Goal: Information Seeking & Learning: Learn about a topic

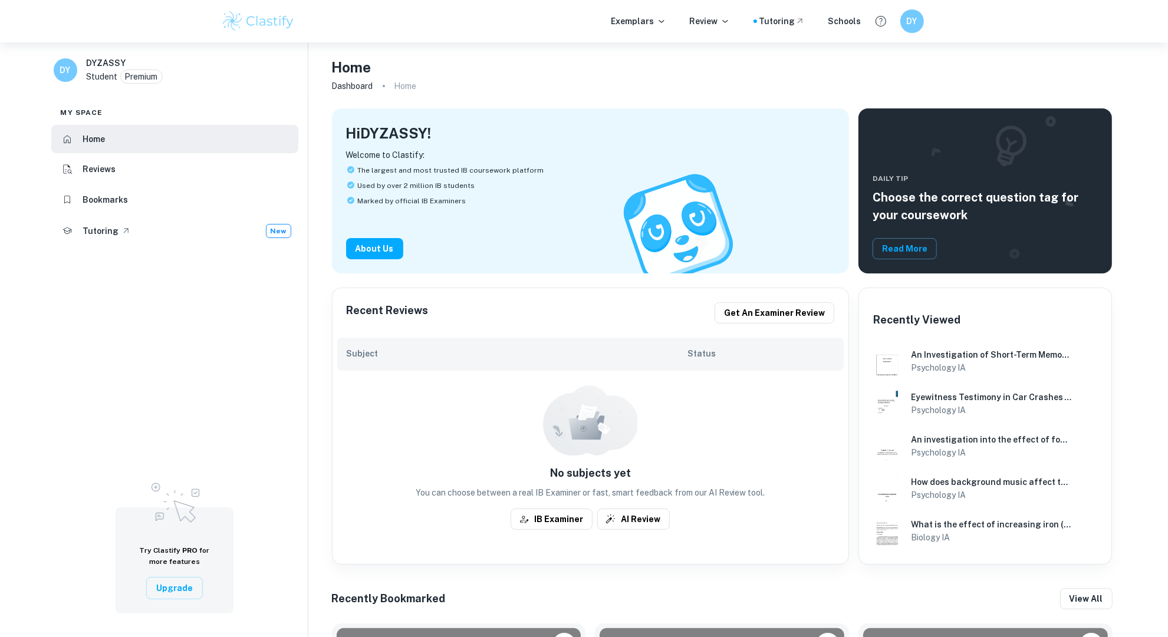
click at [247, 28] on img at bounding box center [258, 21] width 75 height 24
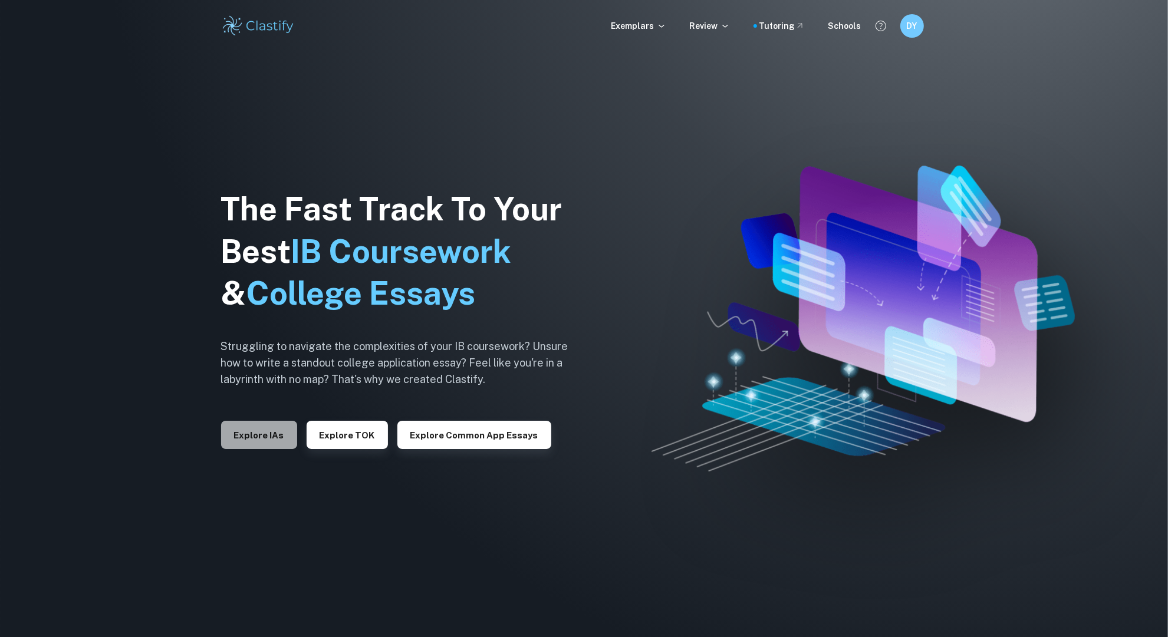
click at [270, 435] on button "Explore IAs" at bounding box center [259, 435] width 76 height 28
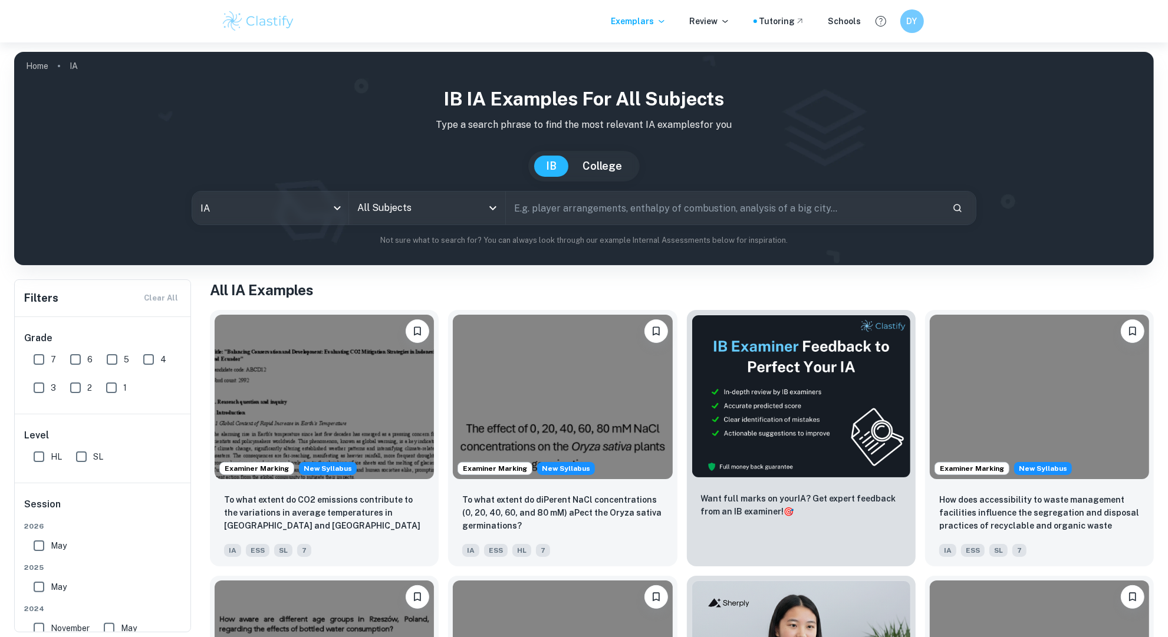
click at [503, 211] on div "All Subjects" at bounding box center [427, 208] width 156 height 33
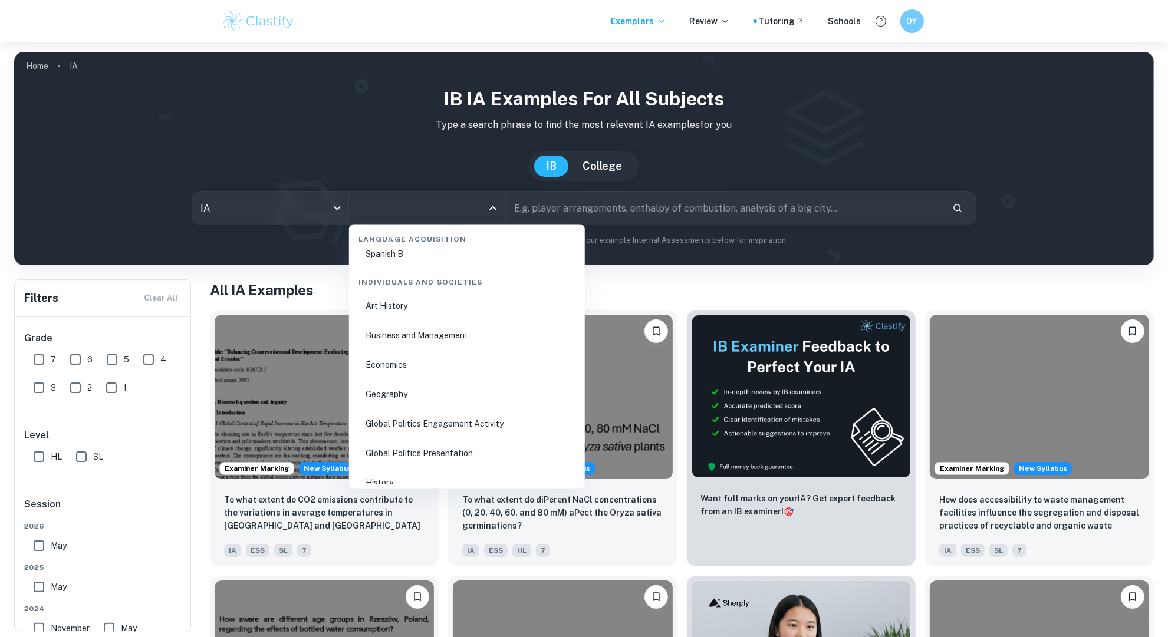
scroll to position [1393, 0]
click at [412, 333] on li "Business and Management" at bounding box center [467, 334] width 226 height 27
type input "Business and Management"
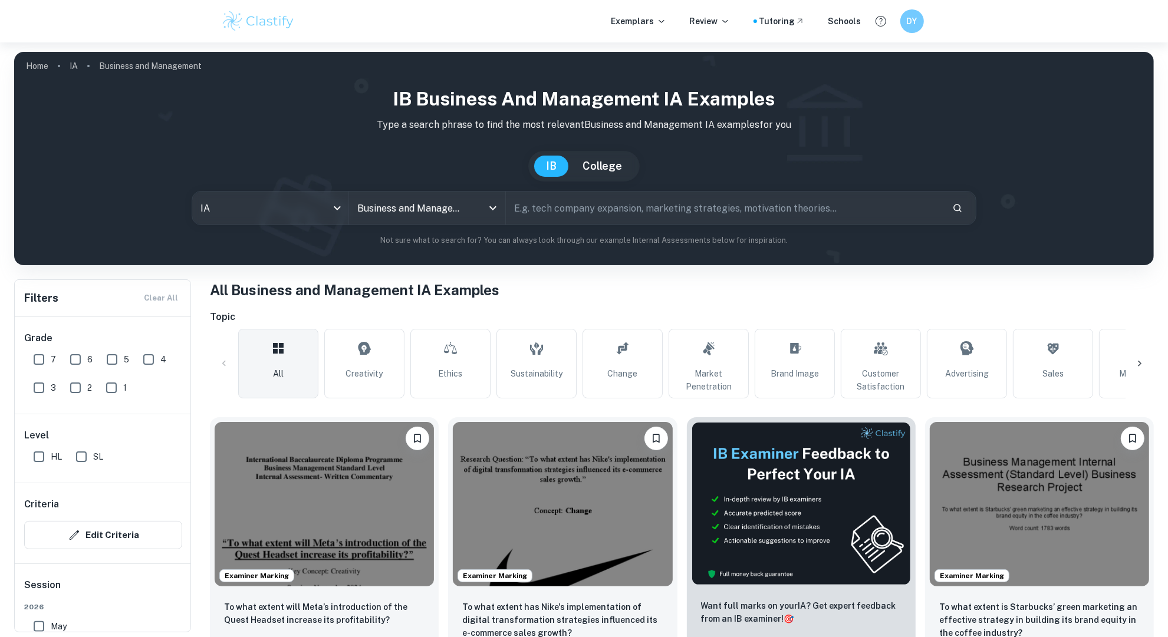
click at [84, 458] on input "SL" at bounding box center [82, 457] width 24 height 24
checkbox input "true"
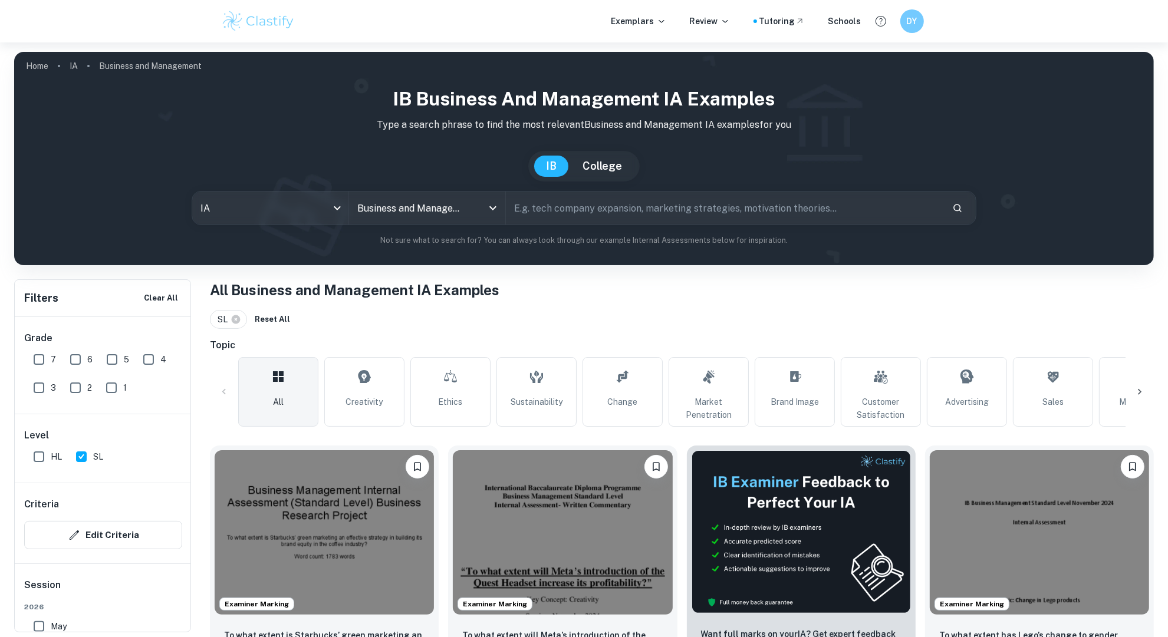
click at [68, 359] on input "6" at bounding box center [76, 360] width 24 height 24
checkbox input "true"
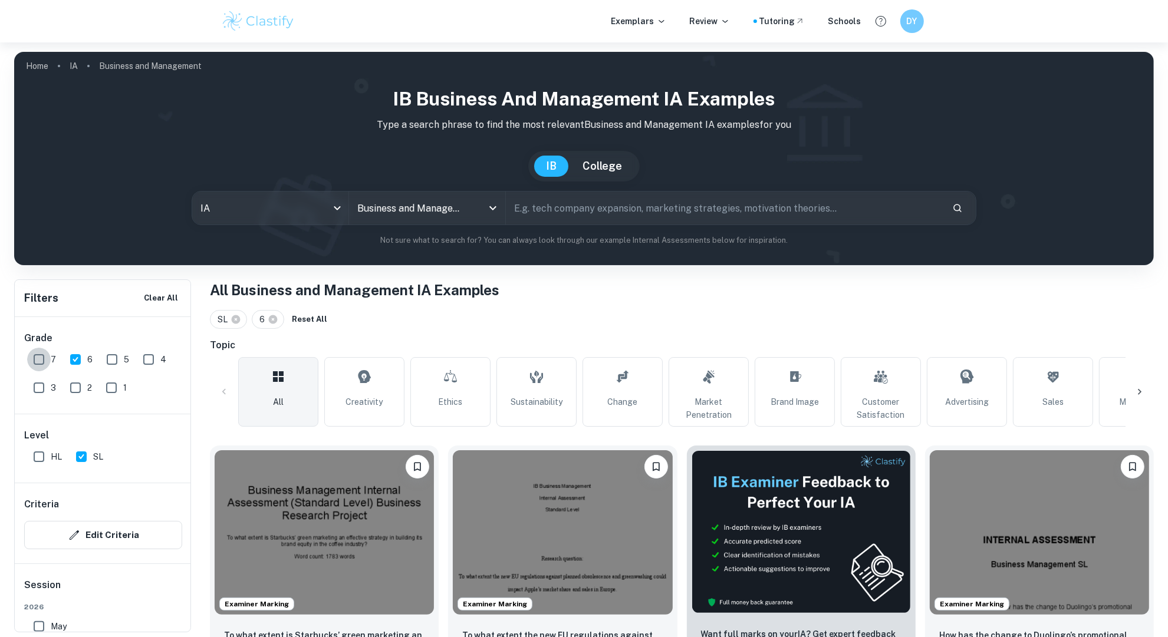
click at [32, 365] on input "7" at bounding box center [39, 360] width 24 height 24
checkbox input "true"
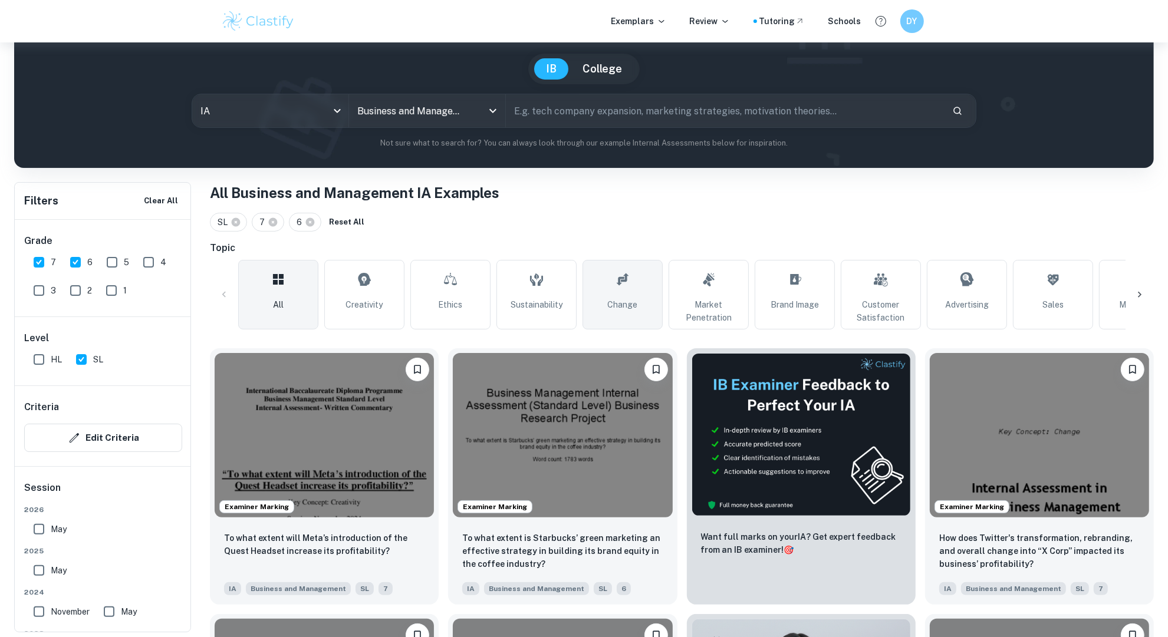
click at [603, 291] on link "Change" at bounding box center [623, 295] width 80 height 70
type input "Change"
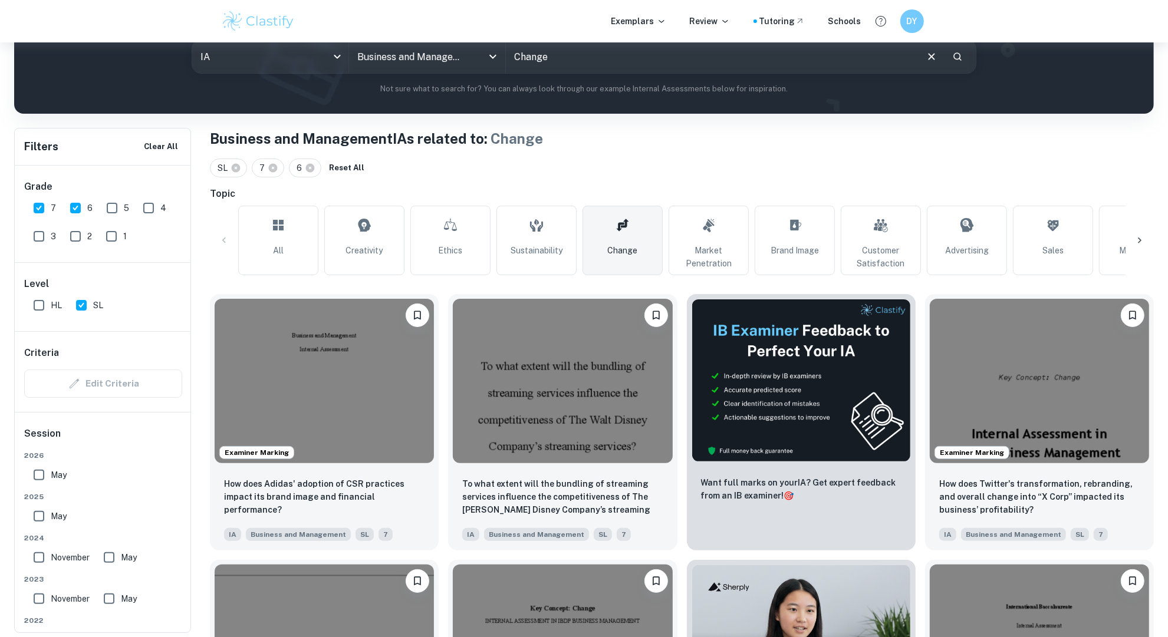
scroll to position [152, 0]
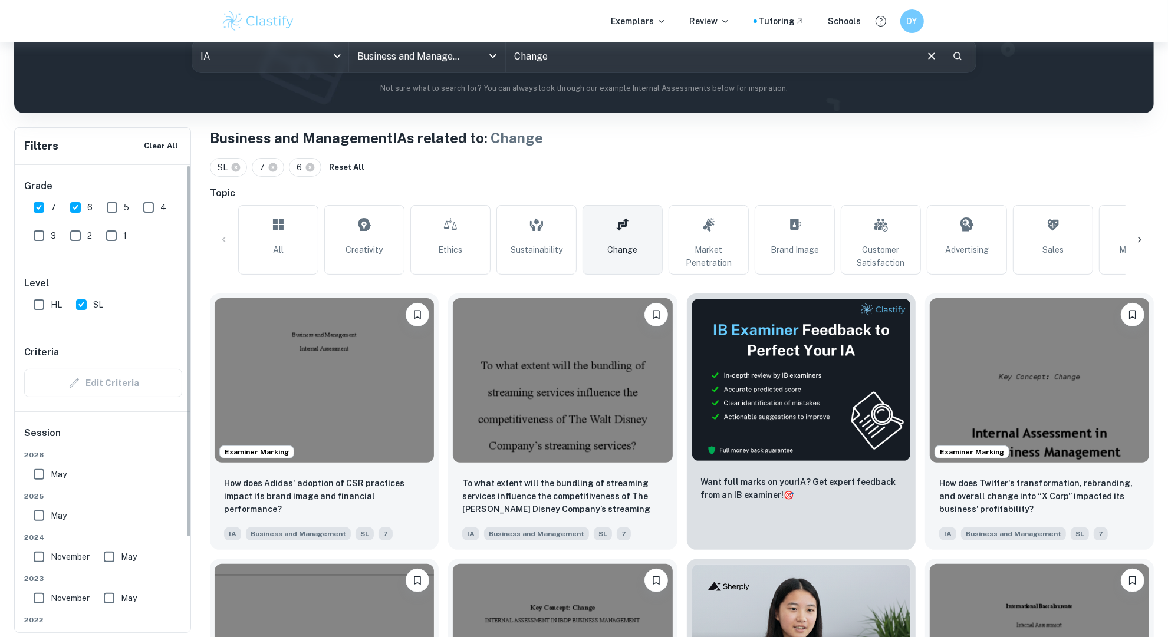
click at [34, 475] on input "May" at bounding box center [39, 475] width 24 height 24
checkbox input "true"
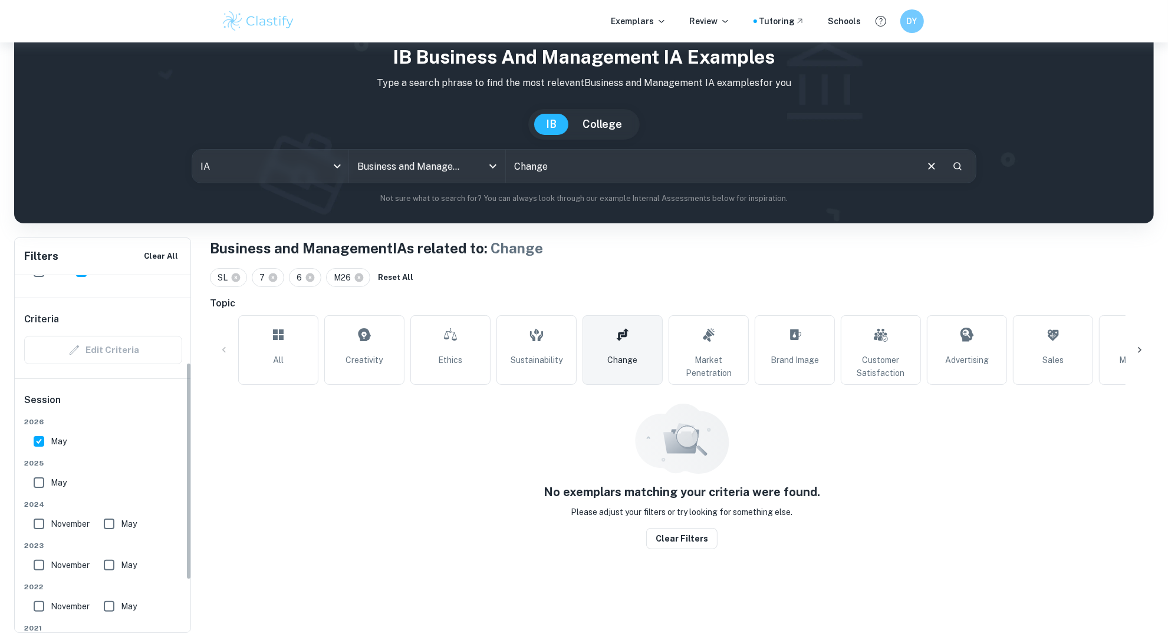
scroll to position [146, 0]
click at [41, 484] on input "May" at bounding box center [39, 481] width 24 height 24
checkbox input "true"
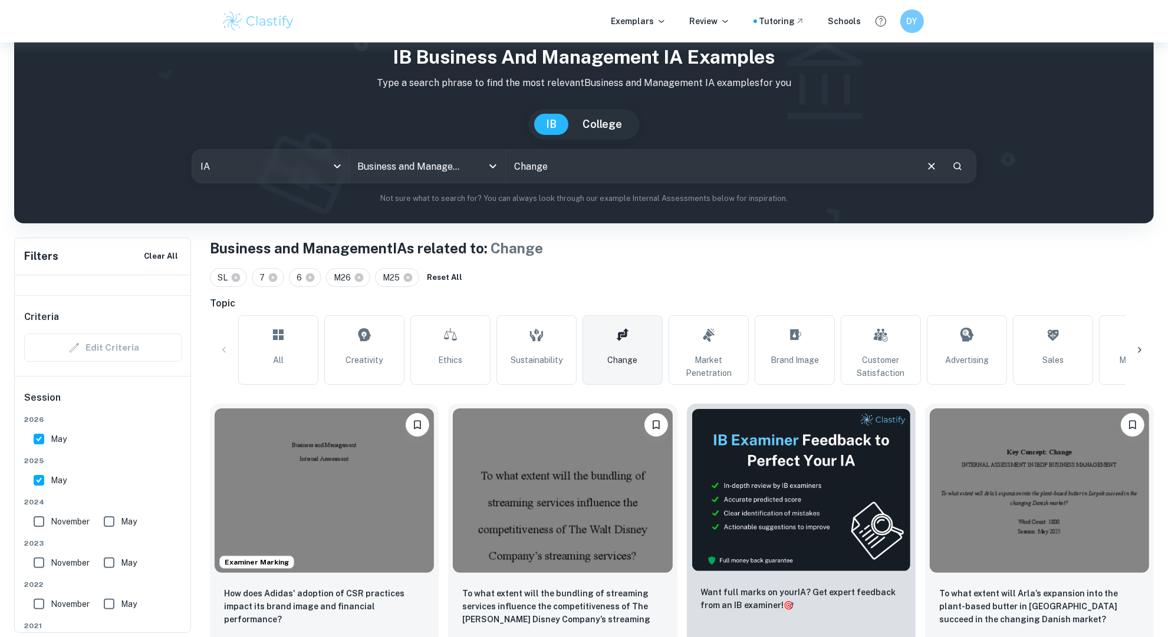
click at [44, 442] on input "May" at bounding box center [39, 440] width 24 height 24
checkbox input "false"
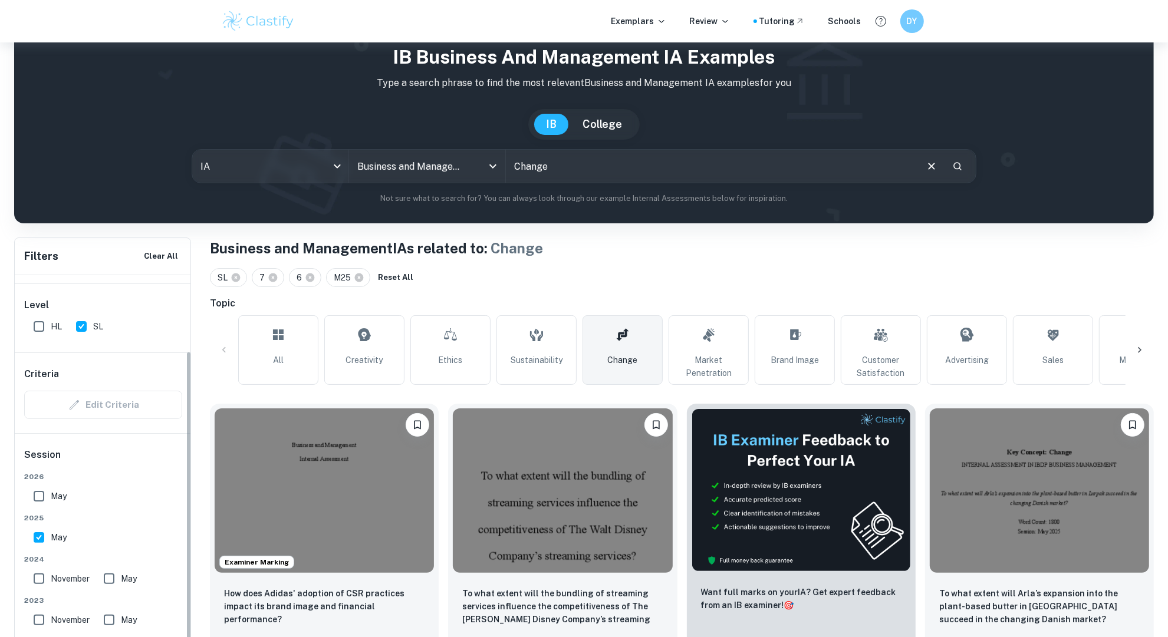
scroll to position [86, 0]
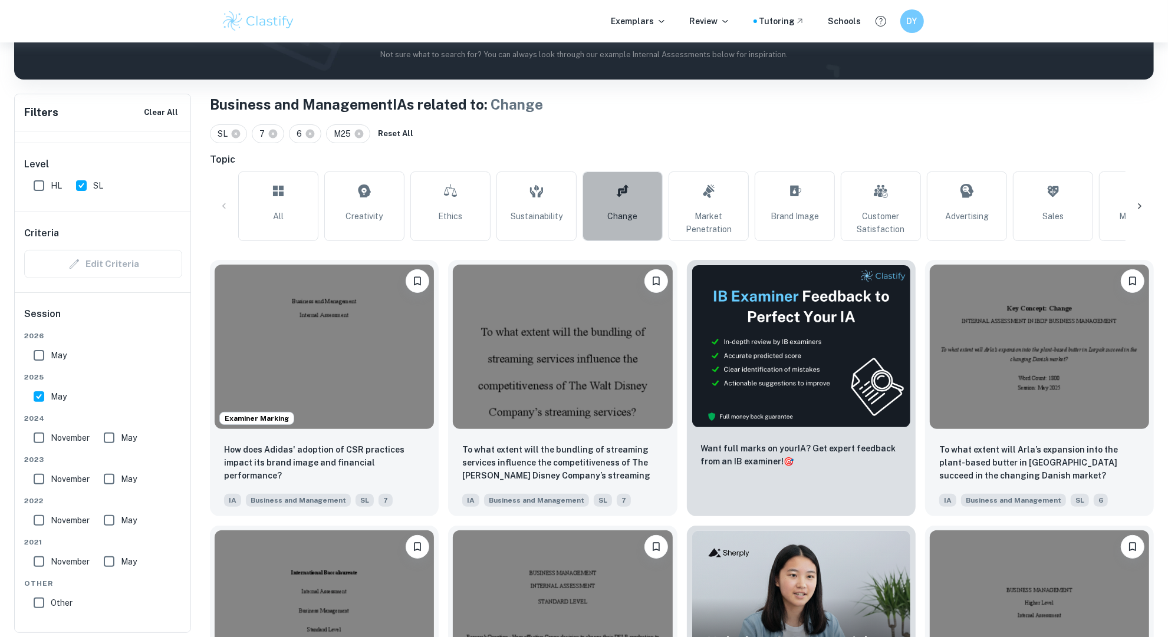
click at [636, 201] on link "Change" at bounding box center [623, 207] width 80 height 70
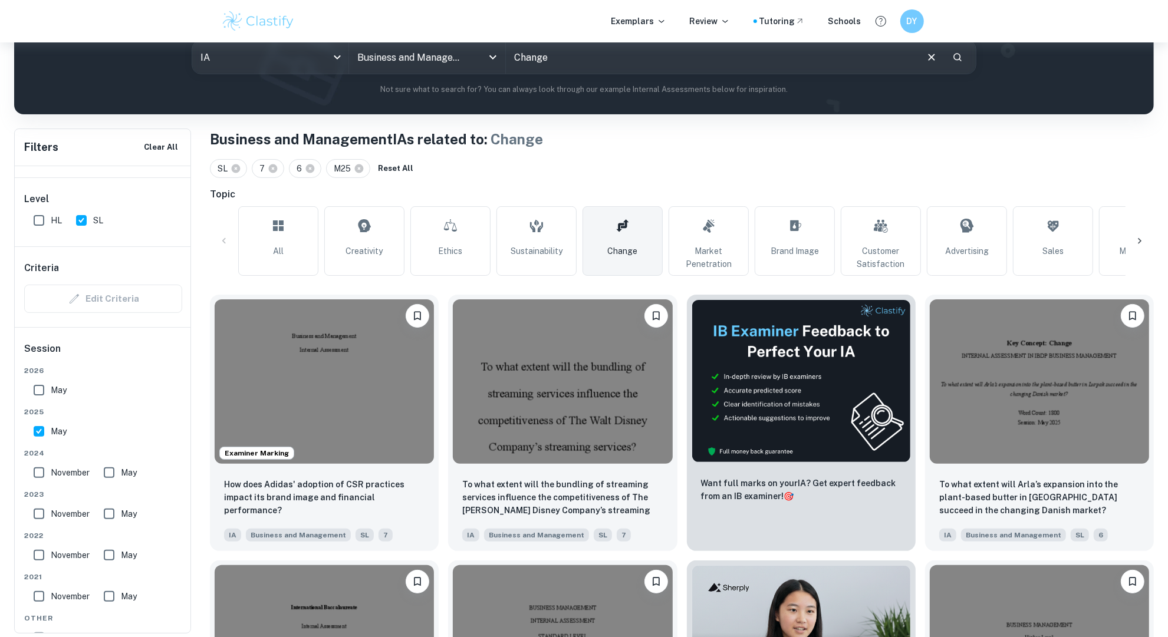
scroll to position [155, 0]
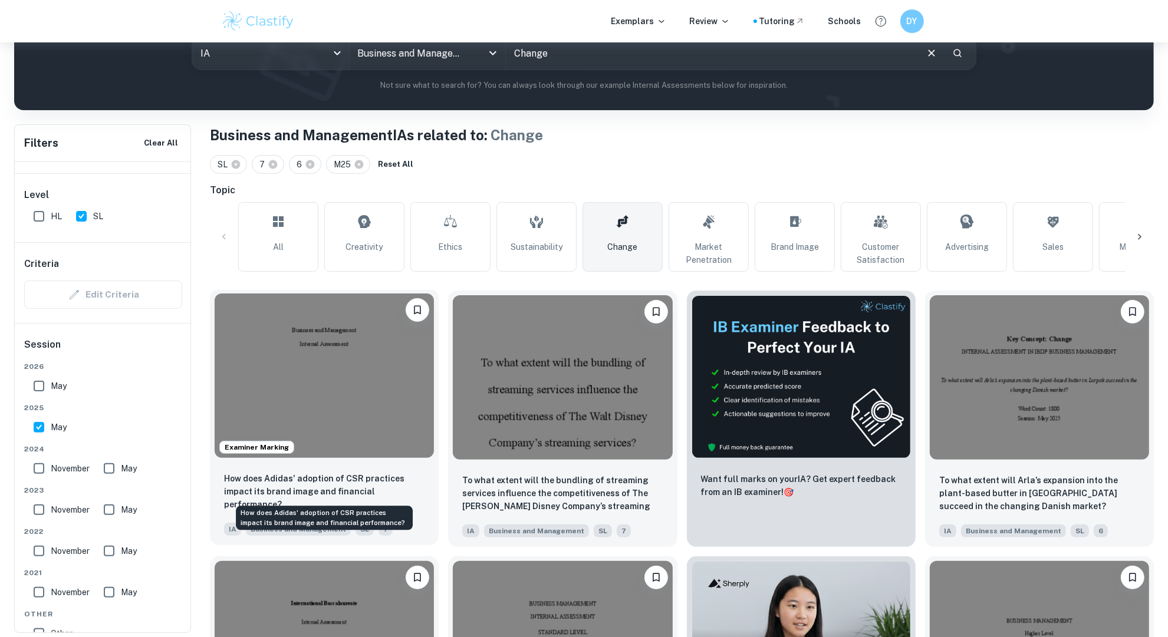
click at [412, 478] on p "How does Adidas' adoption of CSR practices impact its brand image and financial…" at bounding box center [324, 491] width 201 height 39
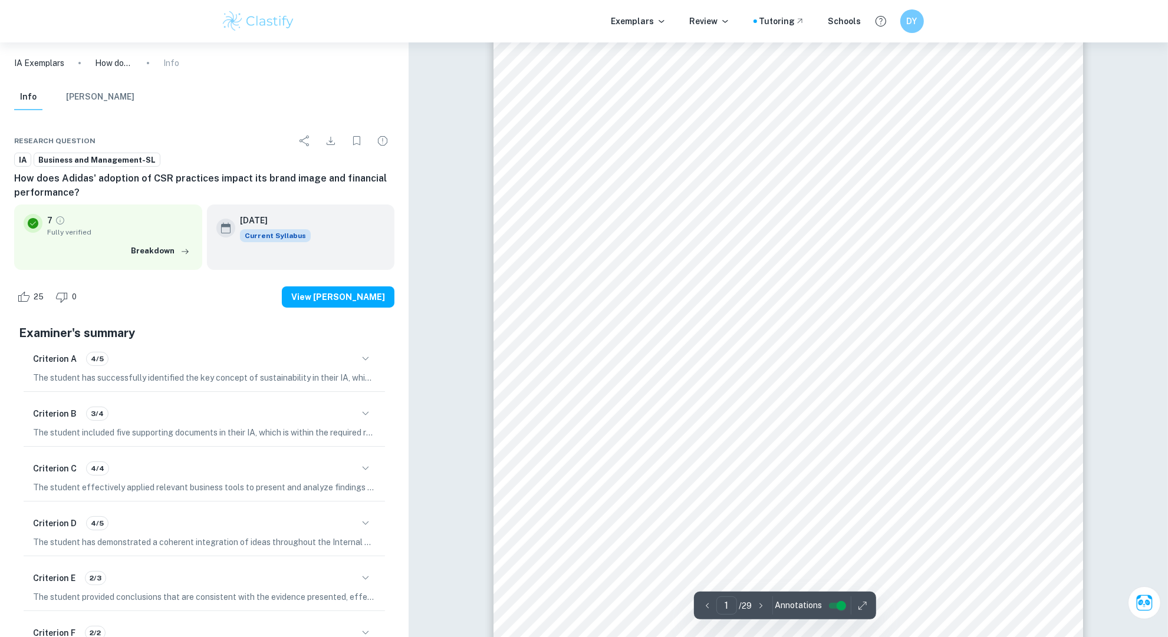
scroll to position [84, 0]
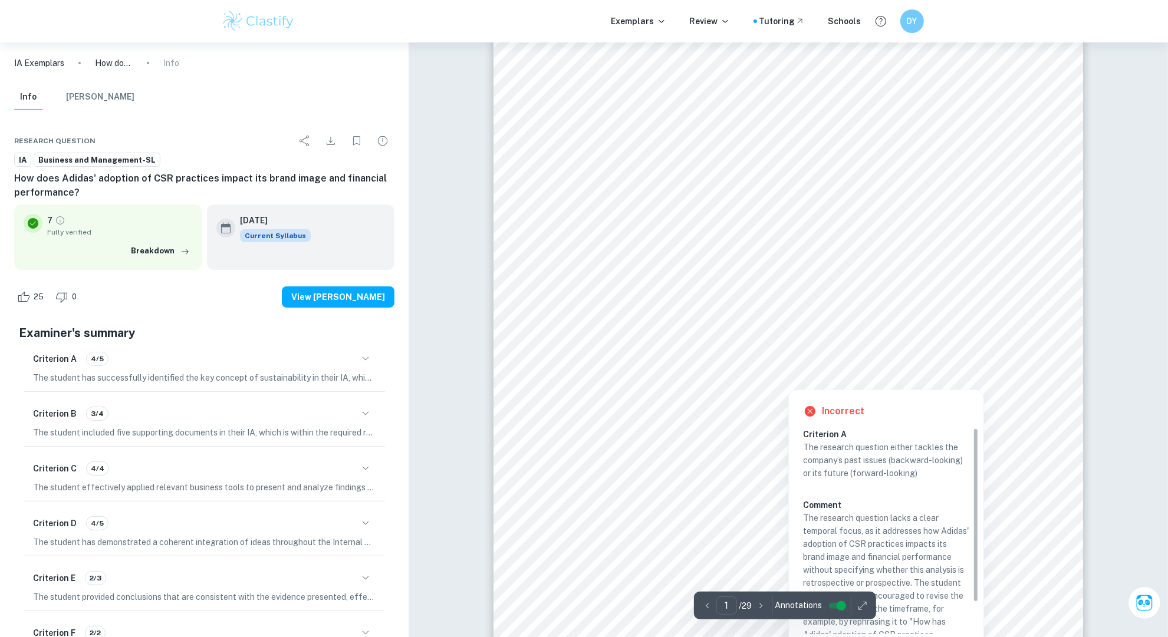
click at [806, 359] on div at bounding box center [788, 364] width 419 height 15
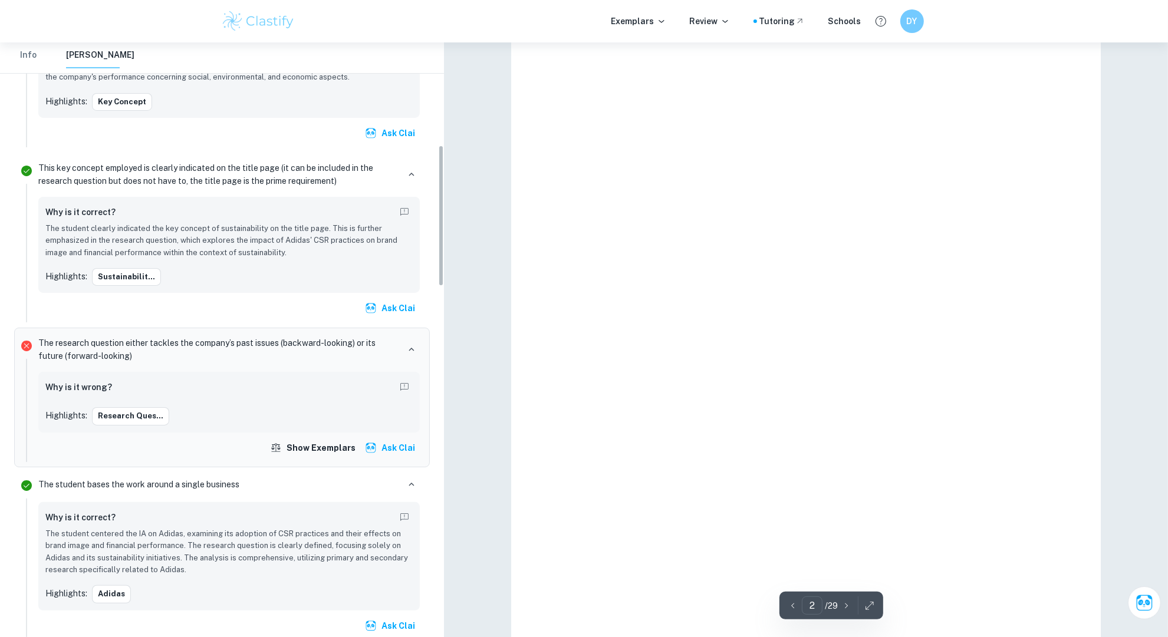
scroll to position [432, 0]
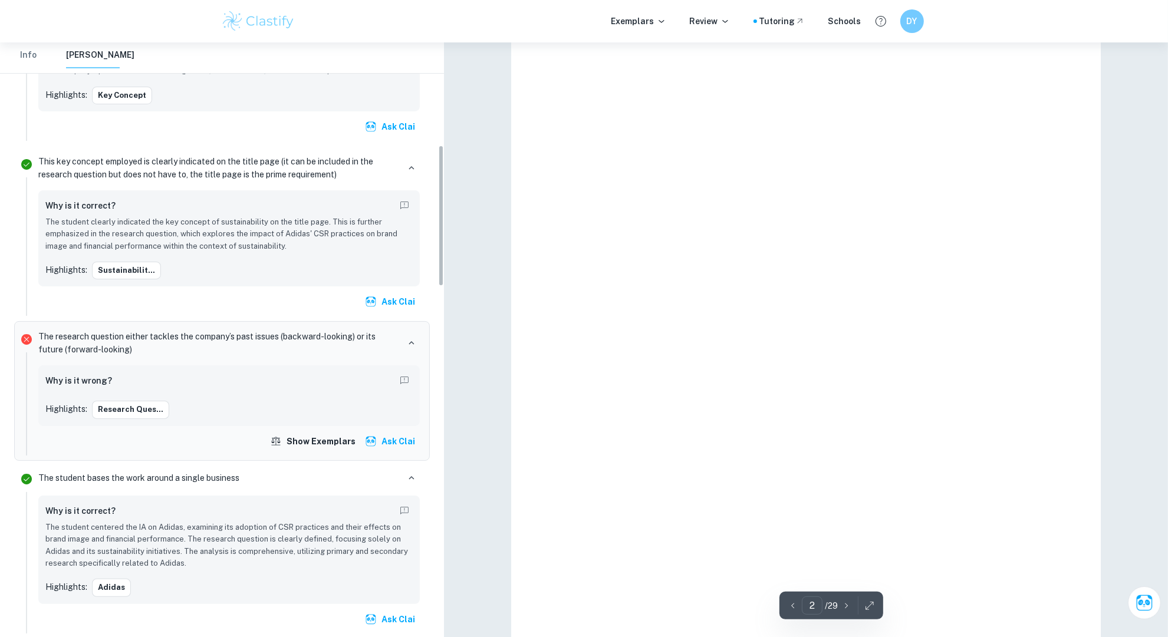
type input "1"
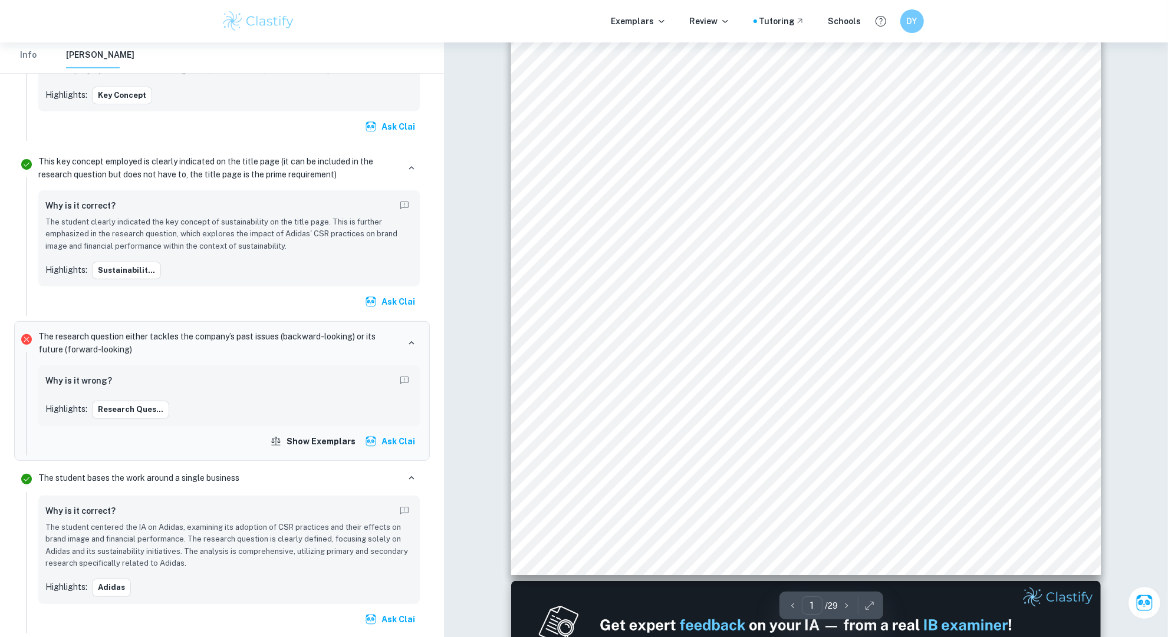
scroll to position [323, 0]
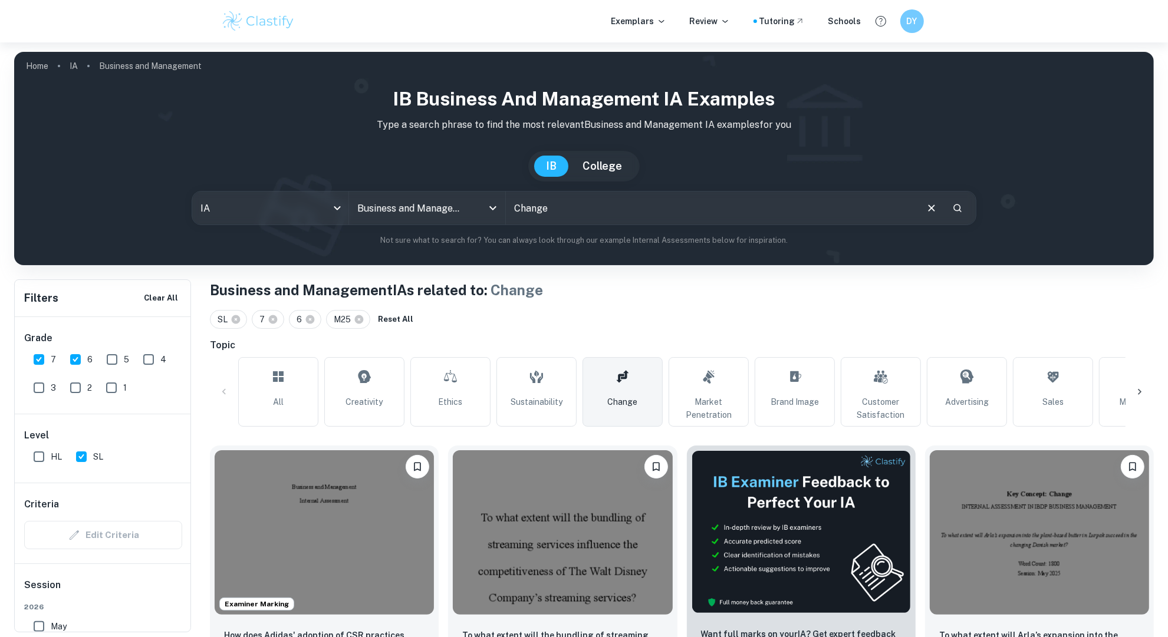
click at [451, 363] on icon at bounding box center [450, 377] width 14 height 28
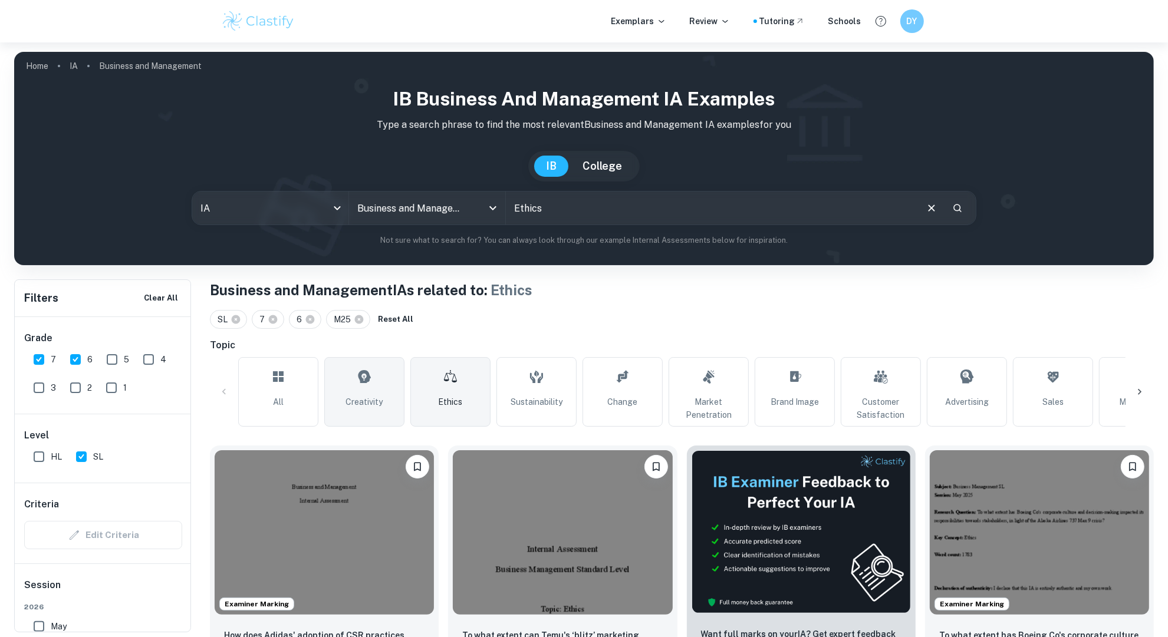
click at [351, 388] on link "Creativity" at bounding box center [364, 392] width 80 height 70
type input "Creativity"
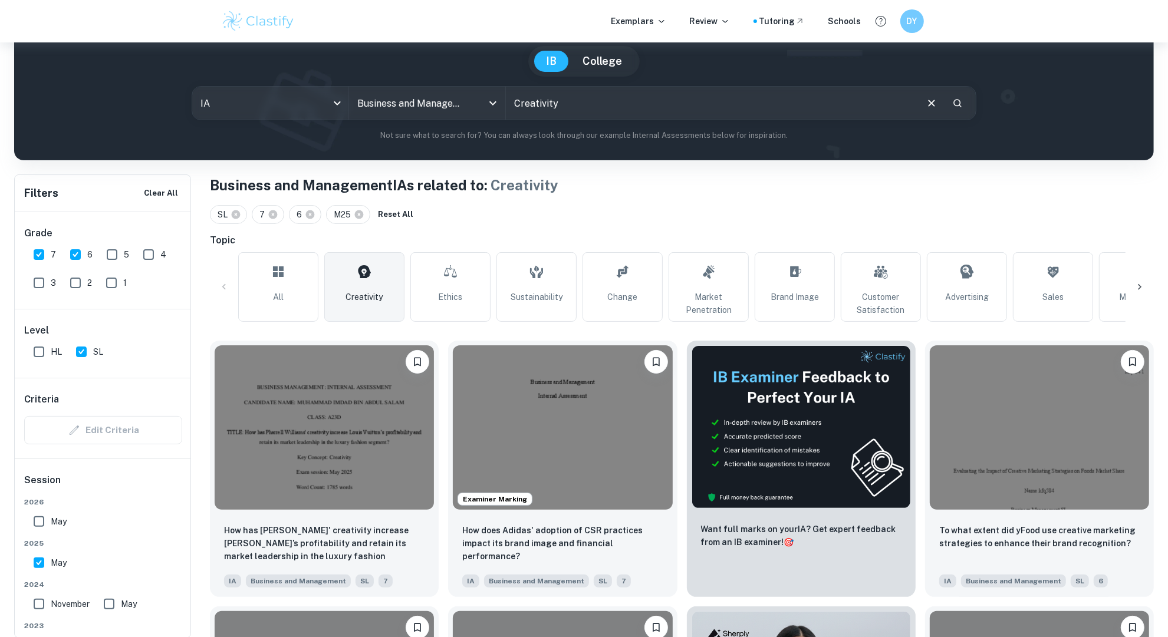
scroll to position [111, 0]
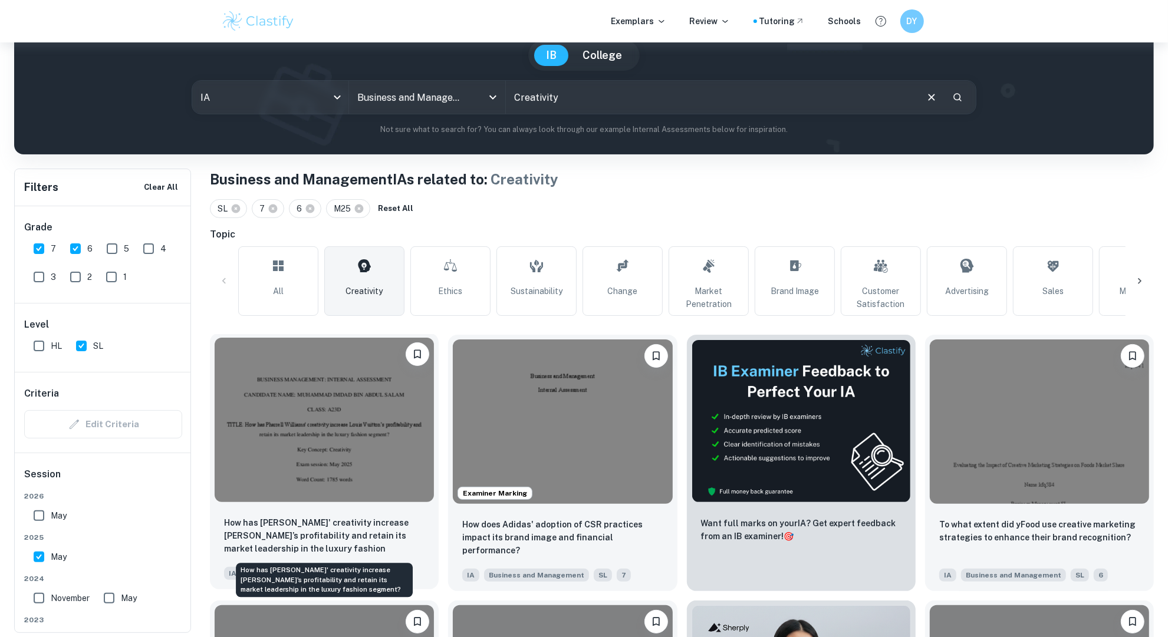
click at [341, 522] on p "How has [PERSON_NAME]' creativity increase [PERSON_NAME]’s profitability and re…" at bounding box center [324, 537] width 201 height 40
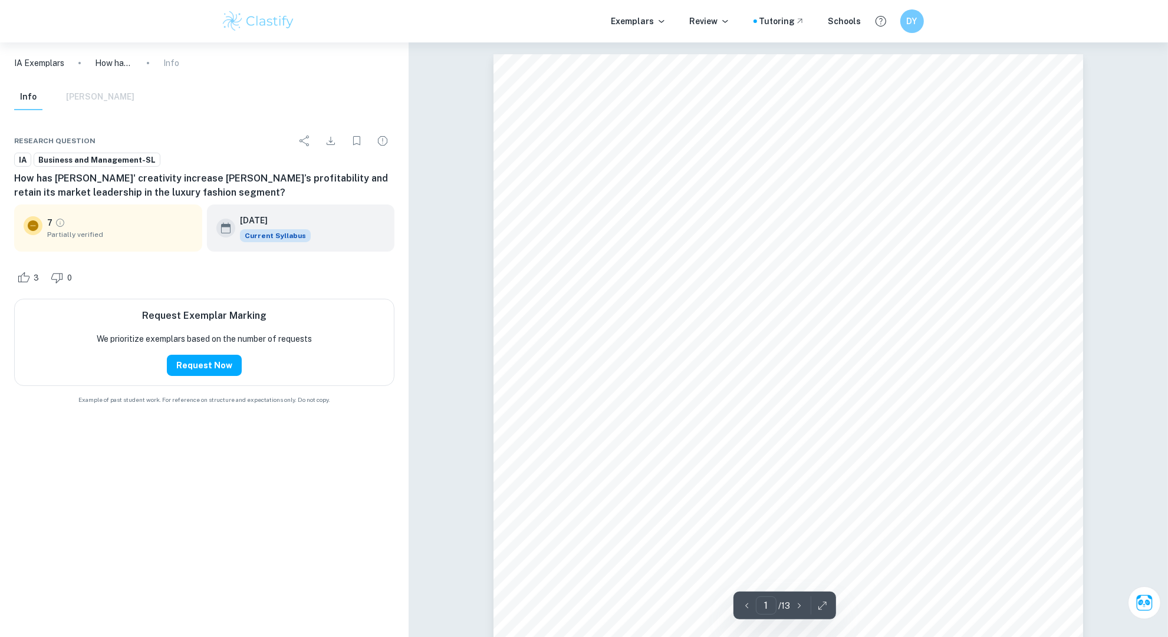
click at [176, 234] on span "Partially verified" at bounding box center [120, 234] width 146 height 11
click at [61, 219] on icon "Grade partially verified" at bounding box center [60, 223] width 8 height 8
click at [215, 368] on button "Request Now" at bounding box center [204, 365] width 75 height 21
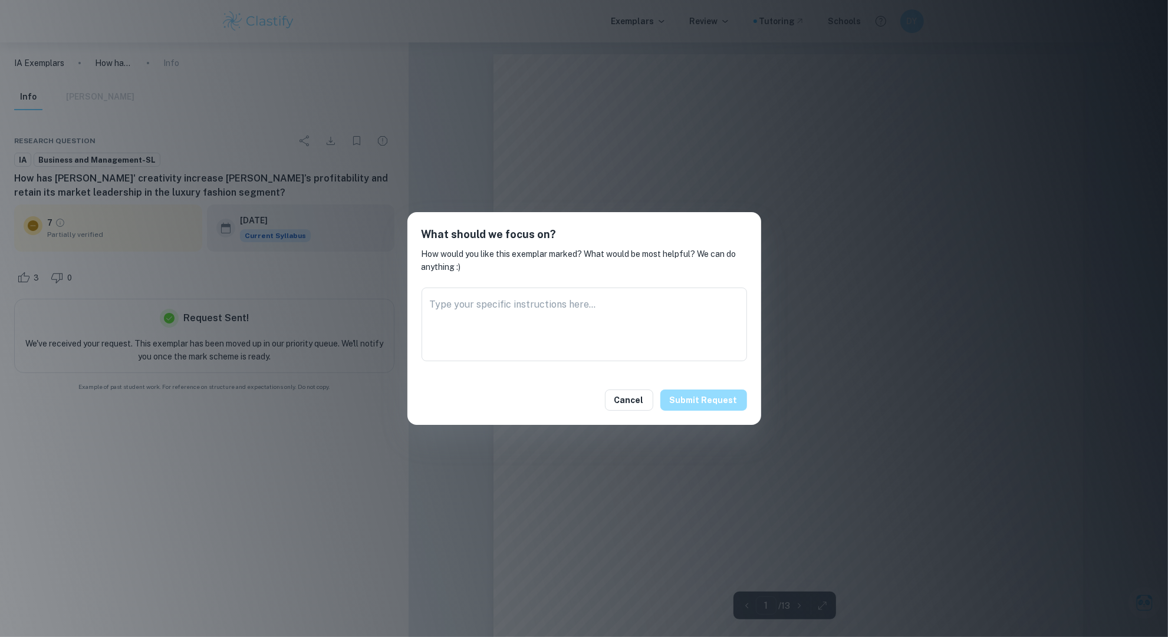
click at [714, 397] on button "Submit request" at bounding box center [703, 400] width 87 height 21
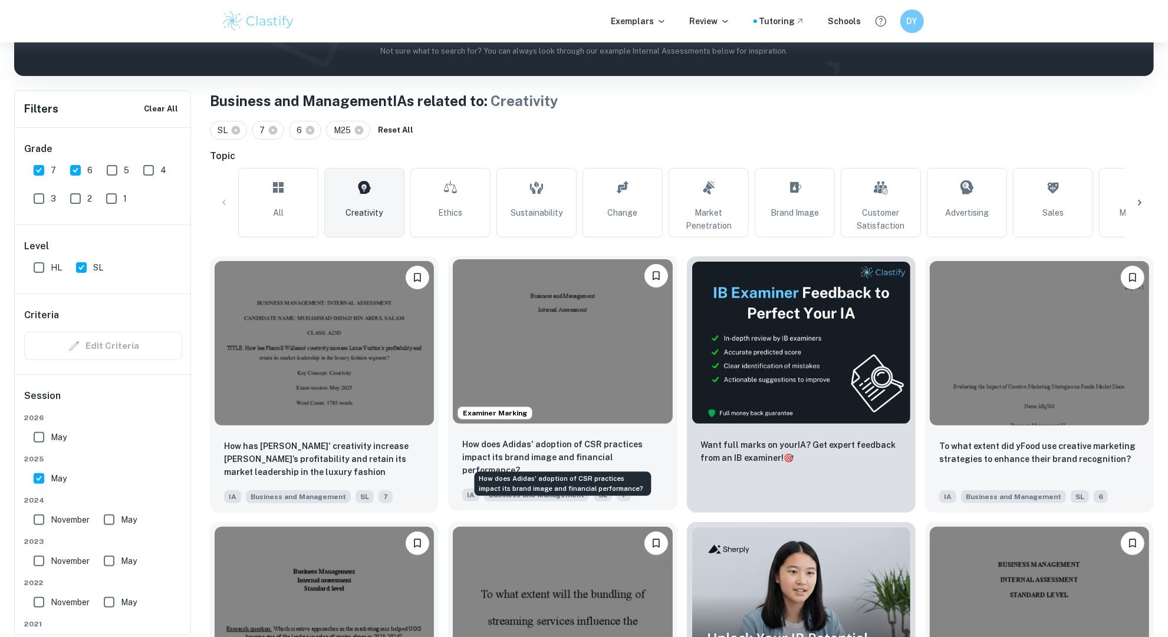
scroll to position [193, 0]
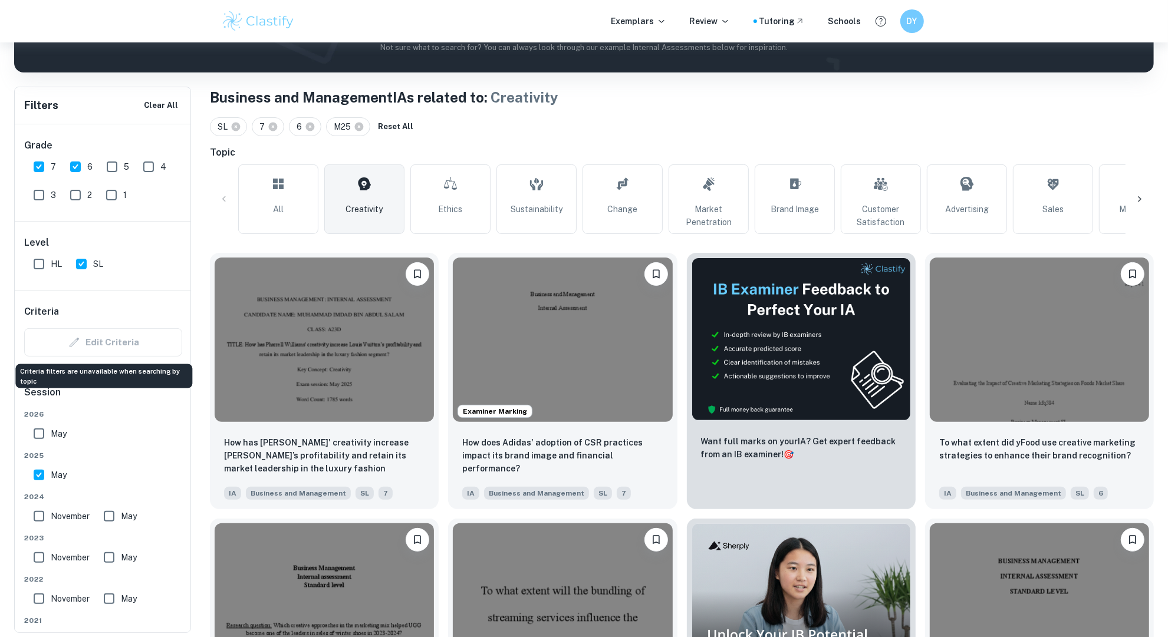
click at [75, 341] on div "Edit Criteria" at bounding box center [103, 342] width 158 height 28
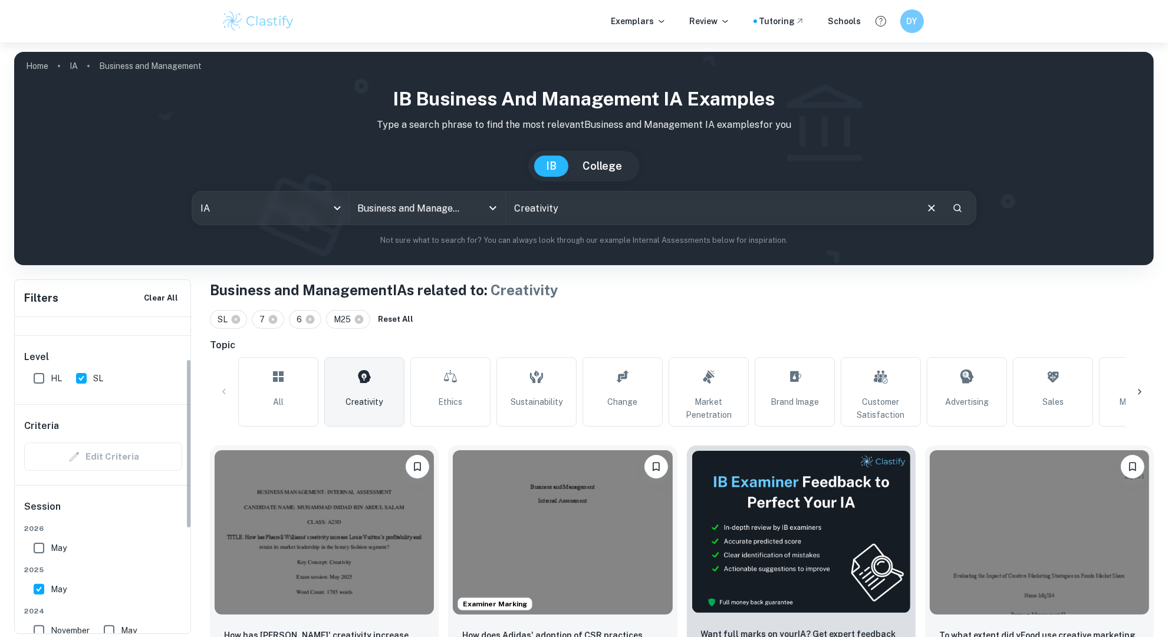
scroll to position [1, 0]
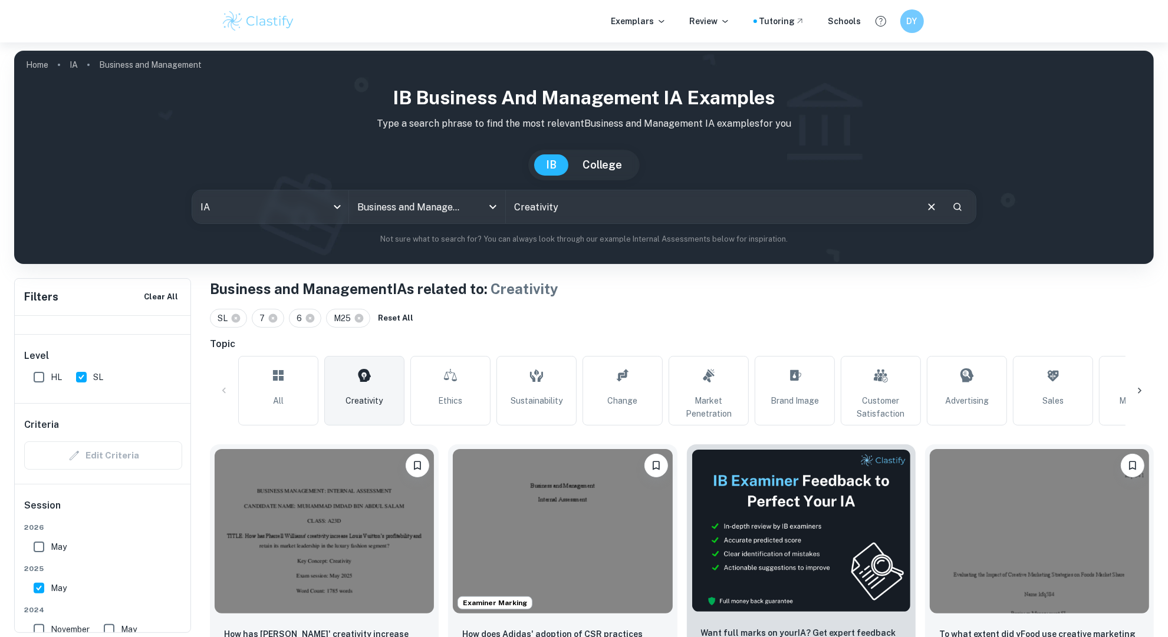
click at [374, 396] on span "Creativity" at bounding box center [364, 401] width 37 height 13
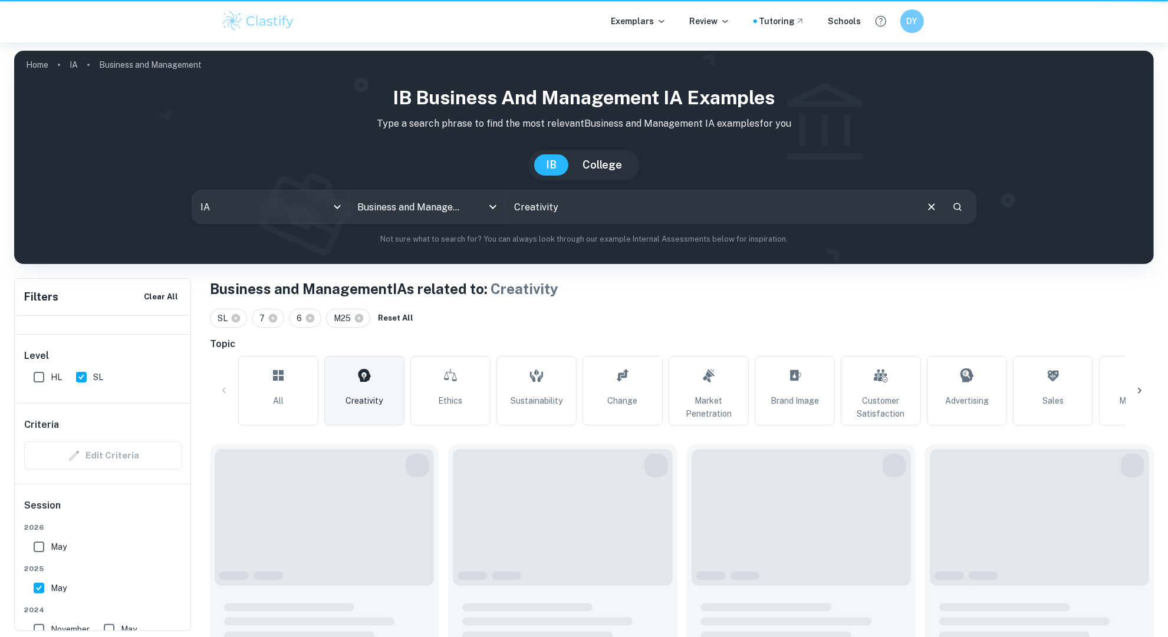
scroll to position [0, 0]
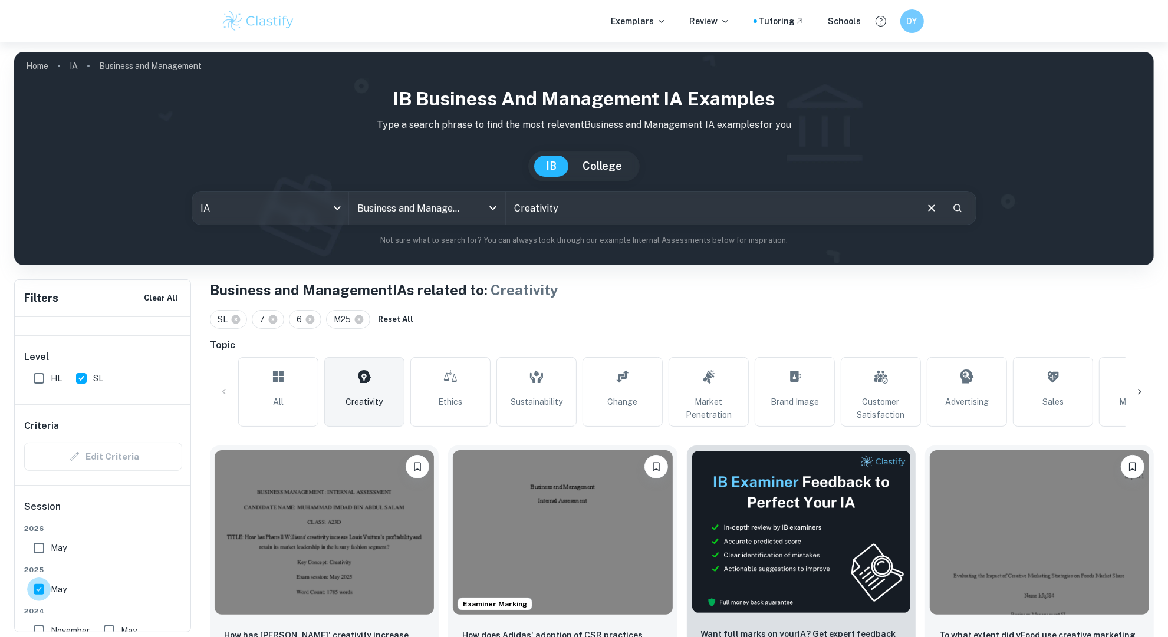
click at [38, 587] on input "May" at bounding box center [39, 590] width 24 height 24
checkbox input "false"
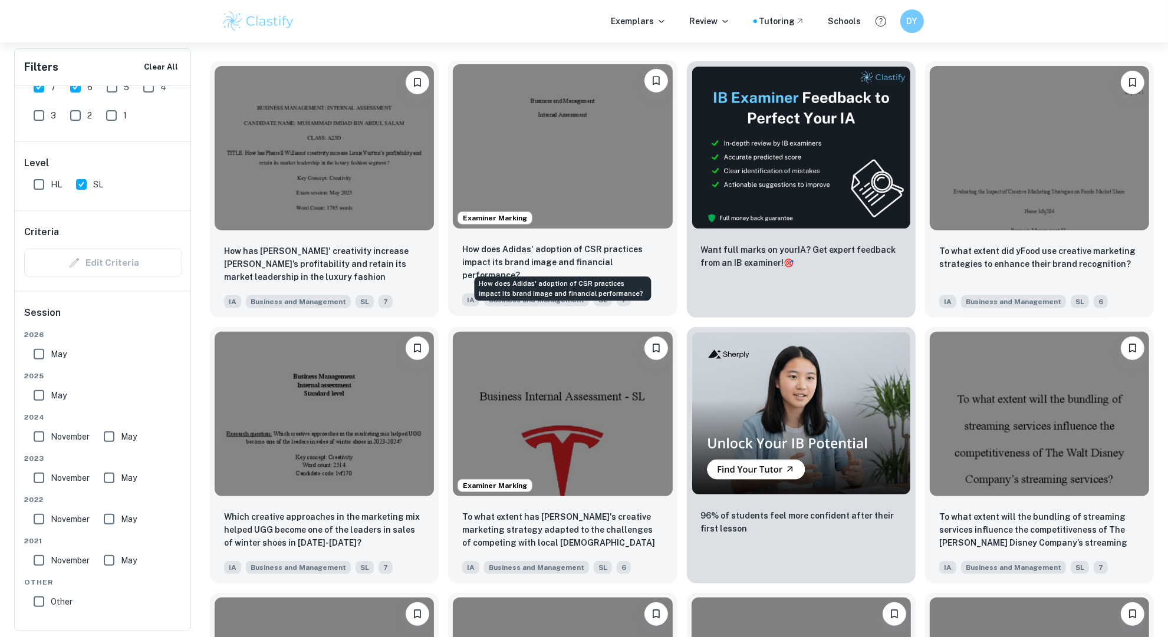
scroll to position [78, 0]
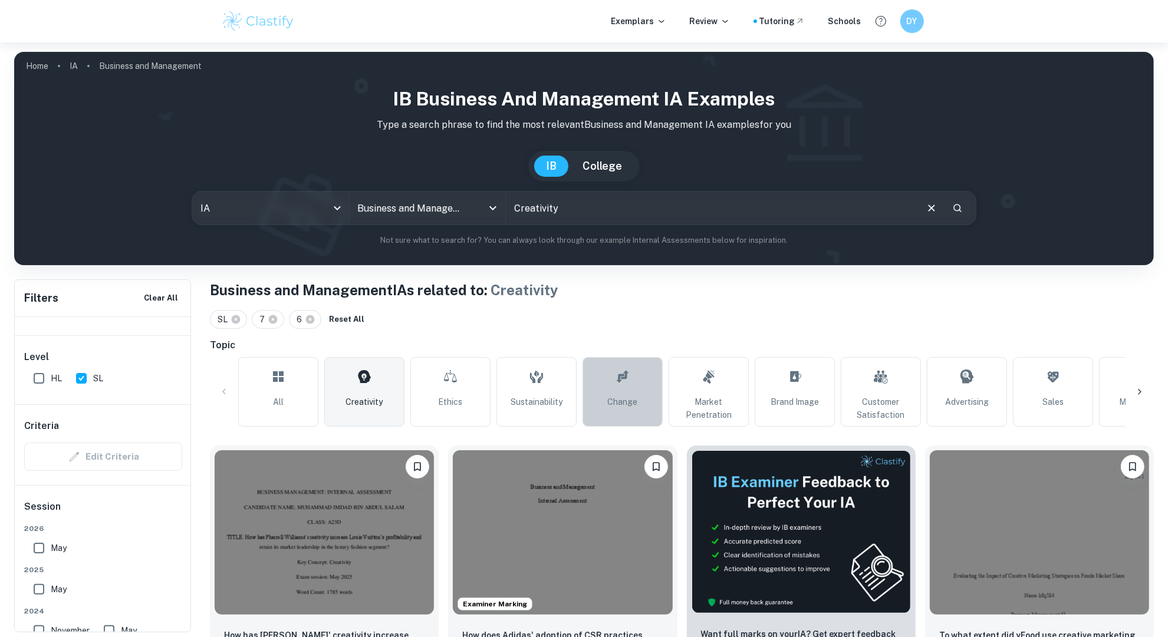
click at [605, 397] on link "Change" at bounding box center [623, 392] width 80 height 70
type input "Change"
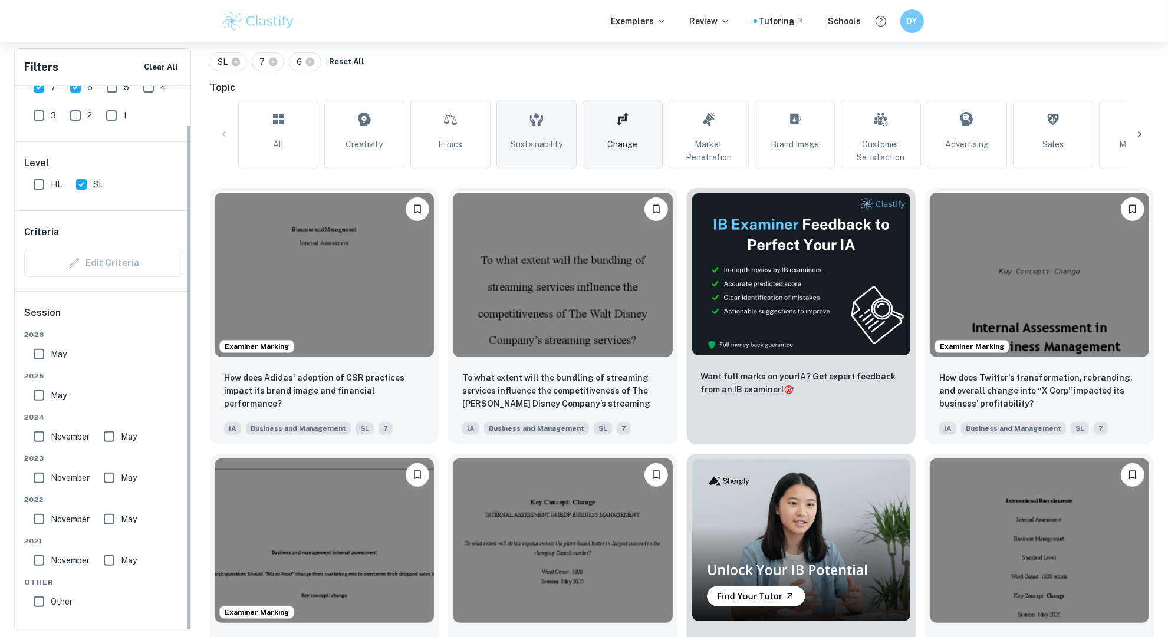
scroll to position [258, 0]
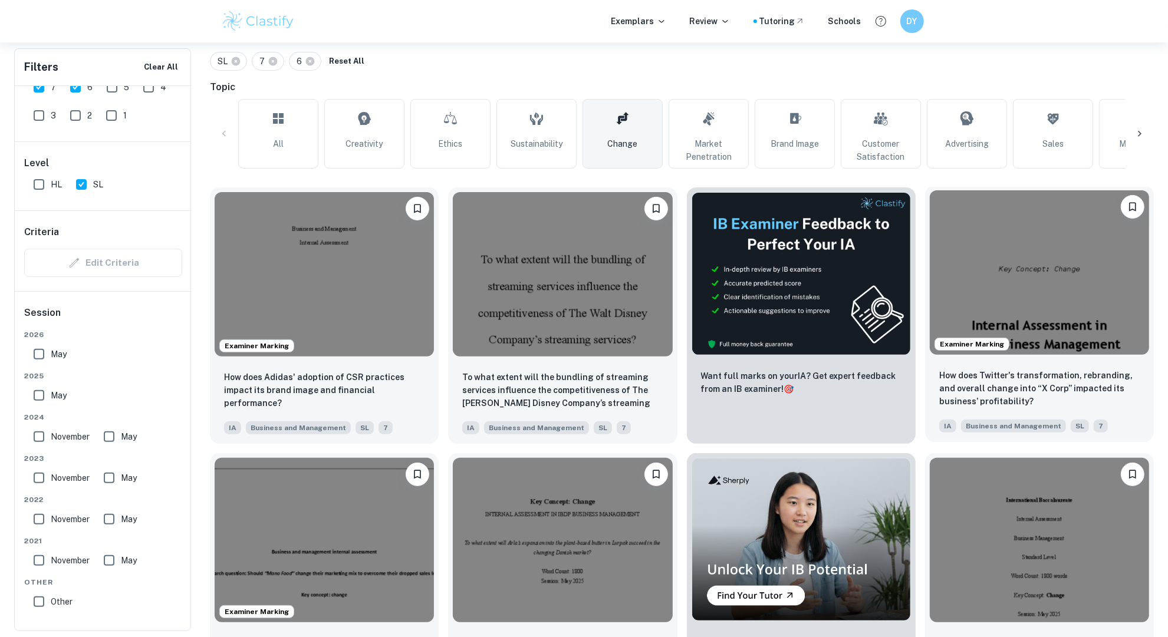
click at [975, 361] on div "How does Twitter's transformation, rebranding, and overall change into “X Corp”…" at bounding box center [1039, 401] width 229 height 83
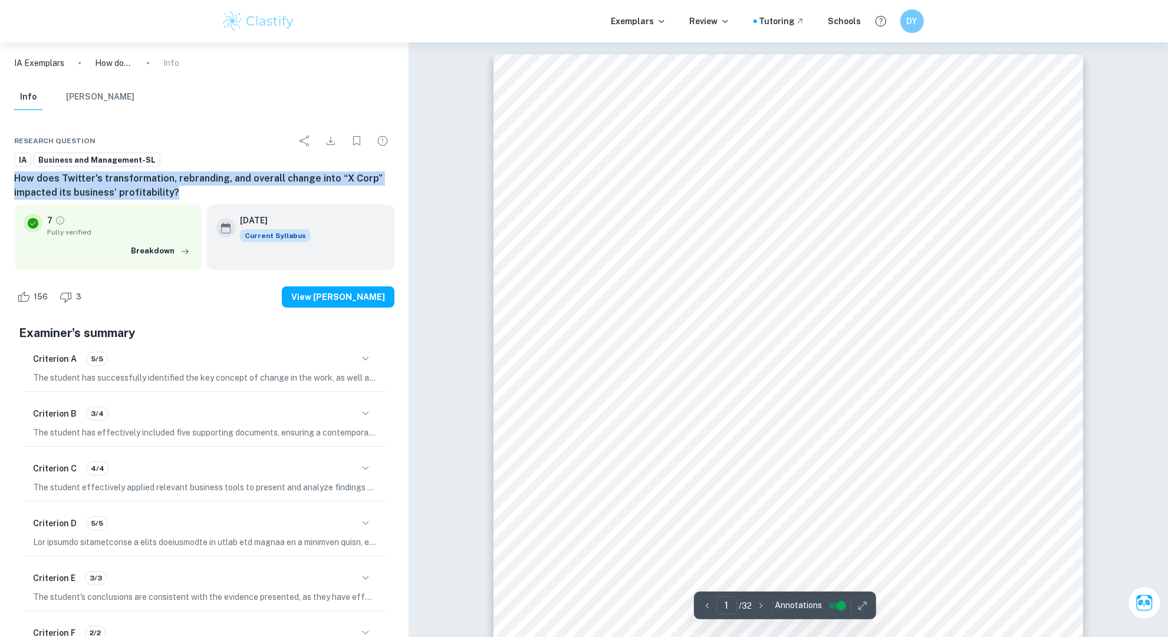
drag, startPoint x: 15, startPoint y: 179, endPoint x: 175, endPoint y: 193, distance: 159.9
click at [175, 193] on h6 "How does Twitter's transformation, rebranding, and overall change into “X Corp”…" at bounding box center [204, 186] width 380 height 28
copy h6 "How does Twitter's transformation, rebranding, and overall change into “X Corp”…"
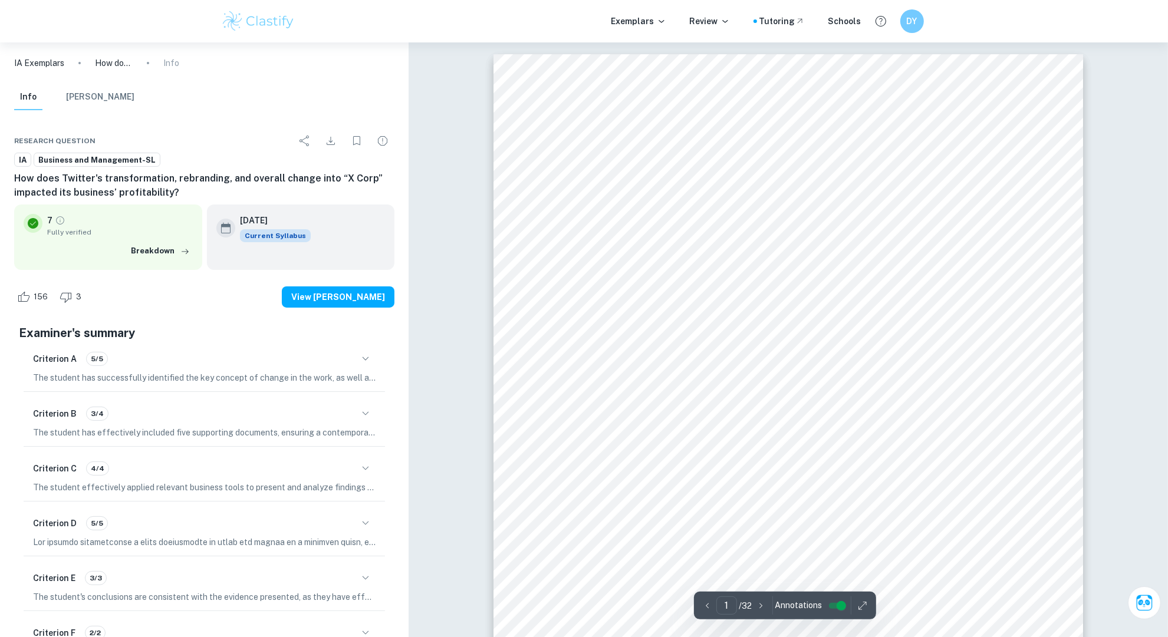
click at [1051, 401] on div "Key Concept: Change Internal Assessment in IBDP Business Management How does Tw…" at bounding box center [789, 471] width 590 height 834
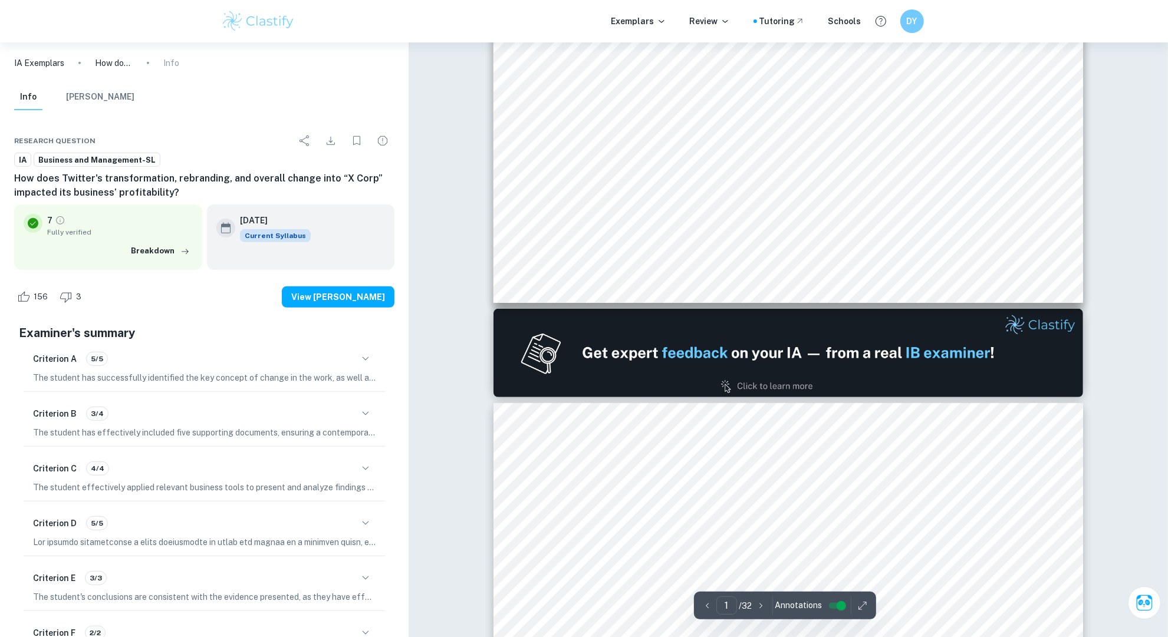
scroll to position [586, 0]
type input "2"
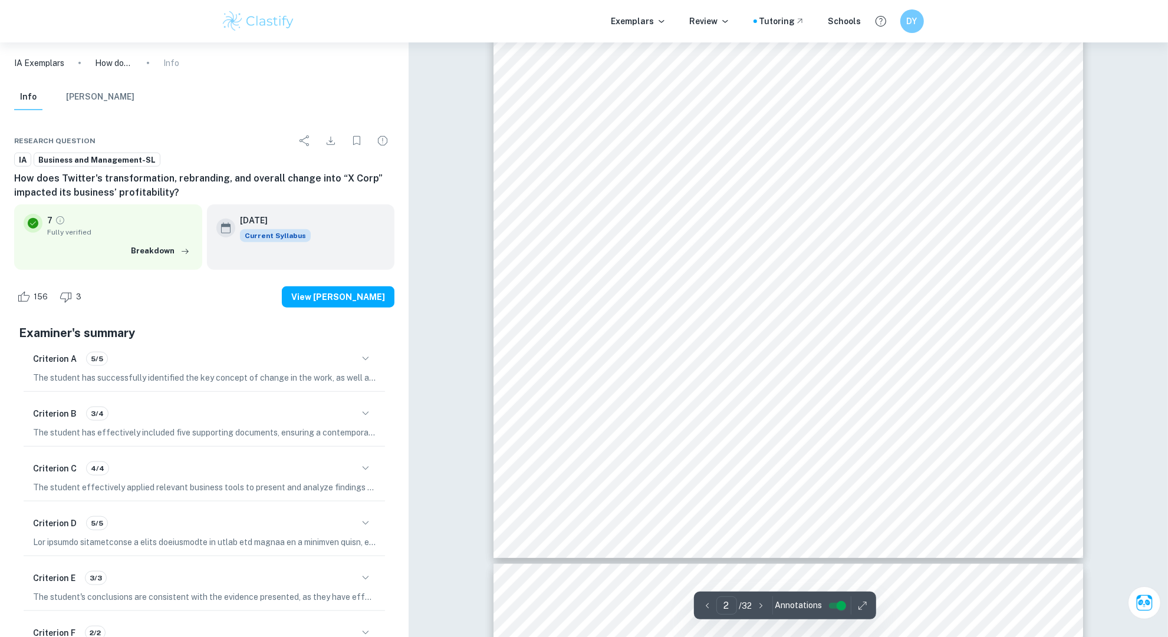
scroll to position [1278, 0]
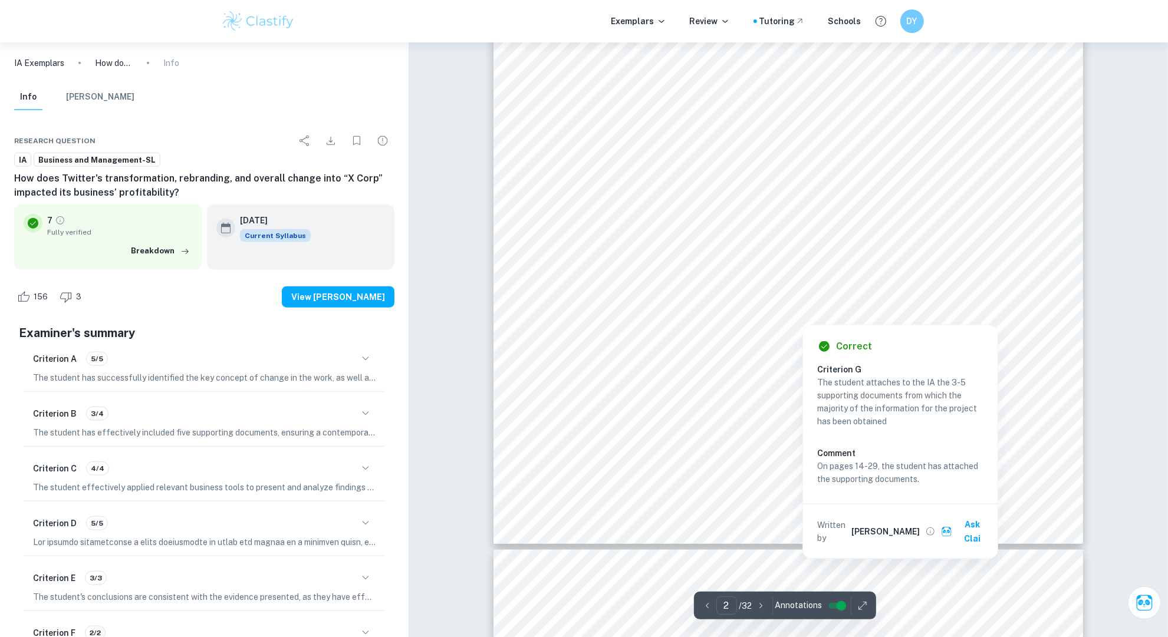
click at [658, 173] on div at bounding box center [802, 183] width 449 height 35
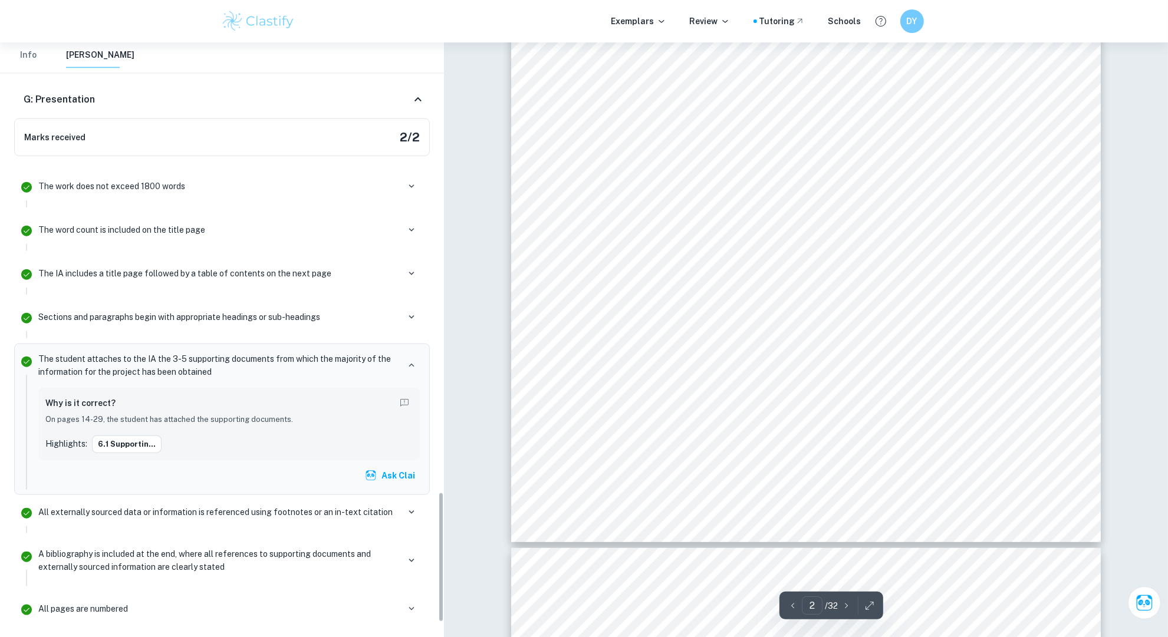
scroll to position [2047, 0]
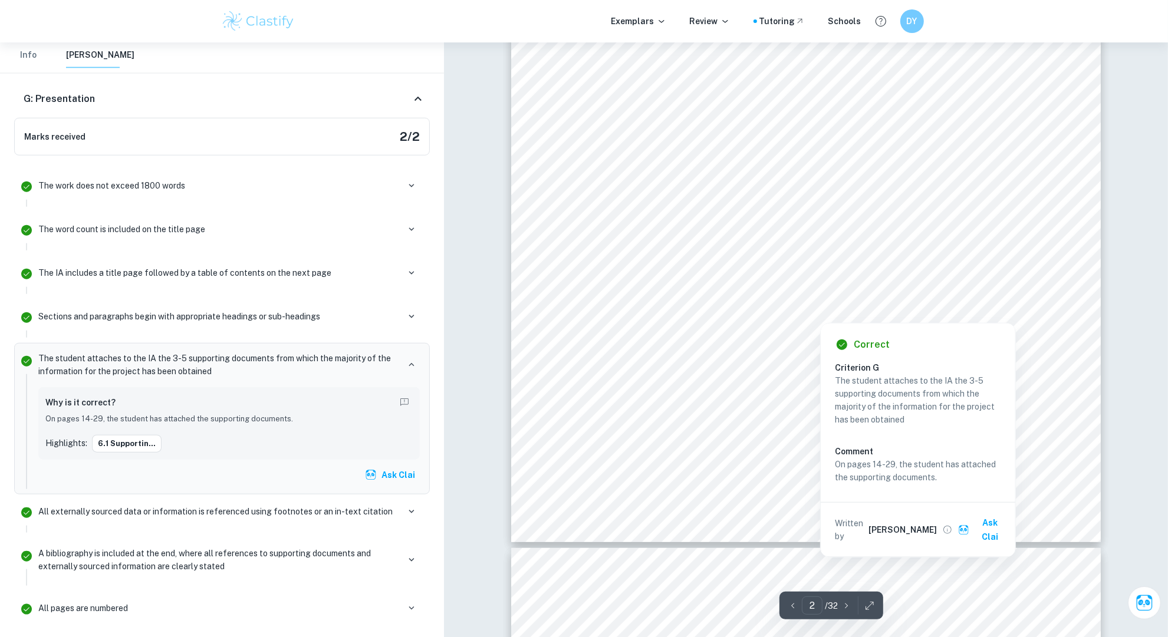
click at [708, 172] on div at bounding box center [820, 182] width 449 height 35
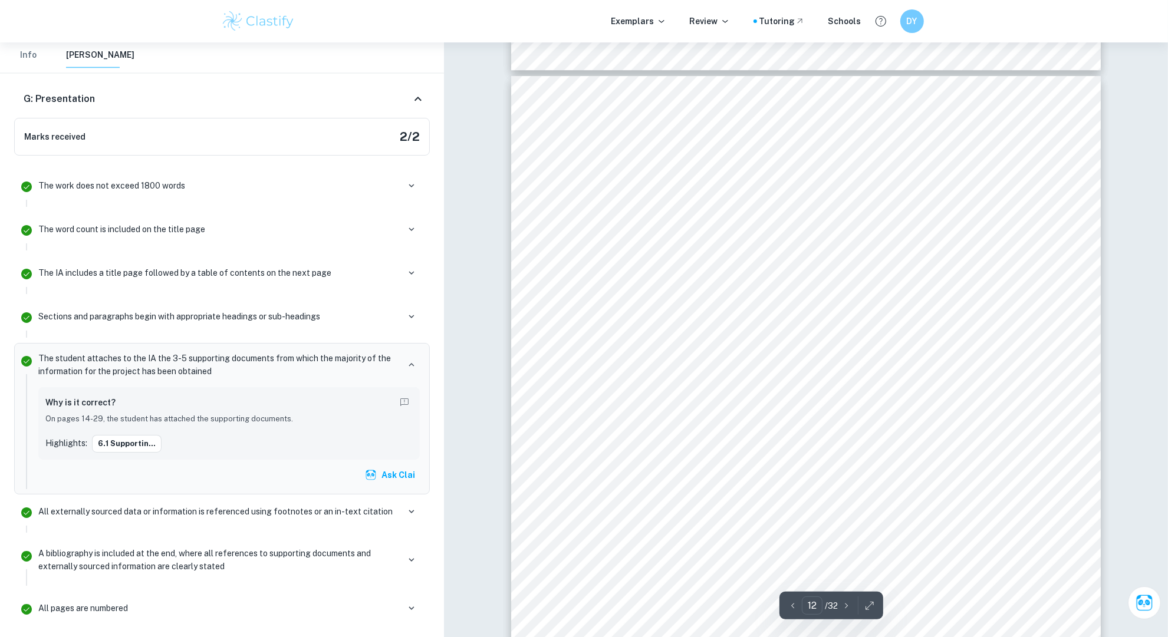
scroll to position [8934, 0]
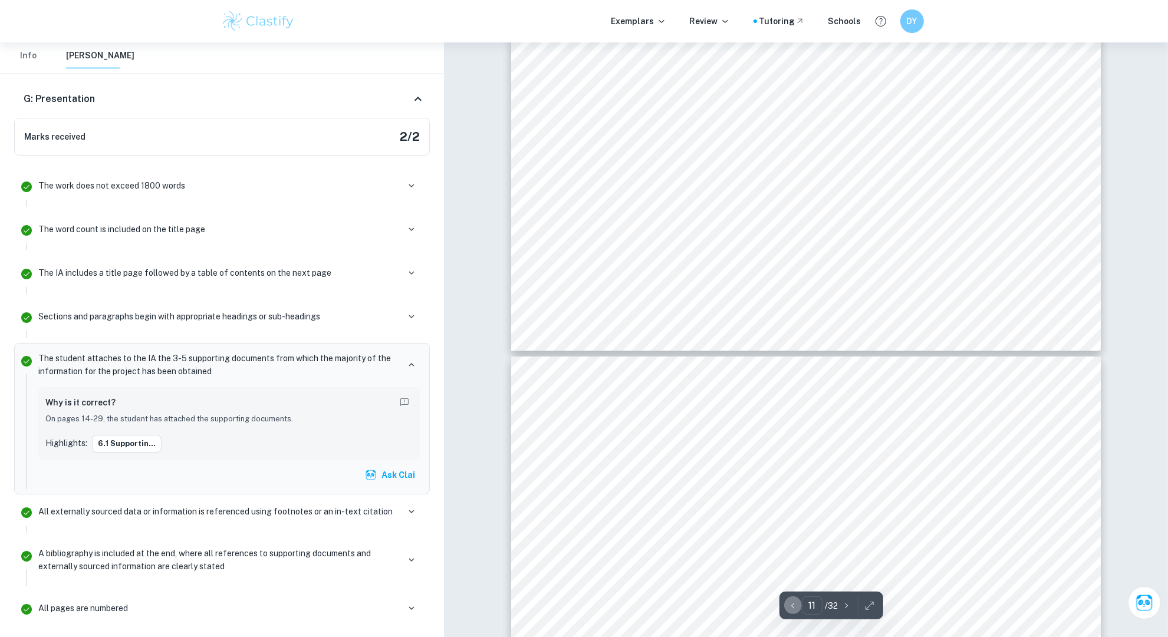
click at [793, 607] on icon "button" at bounding box center [792, 605] width 3 height 5
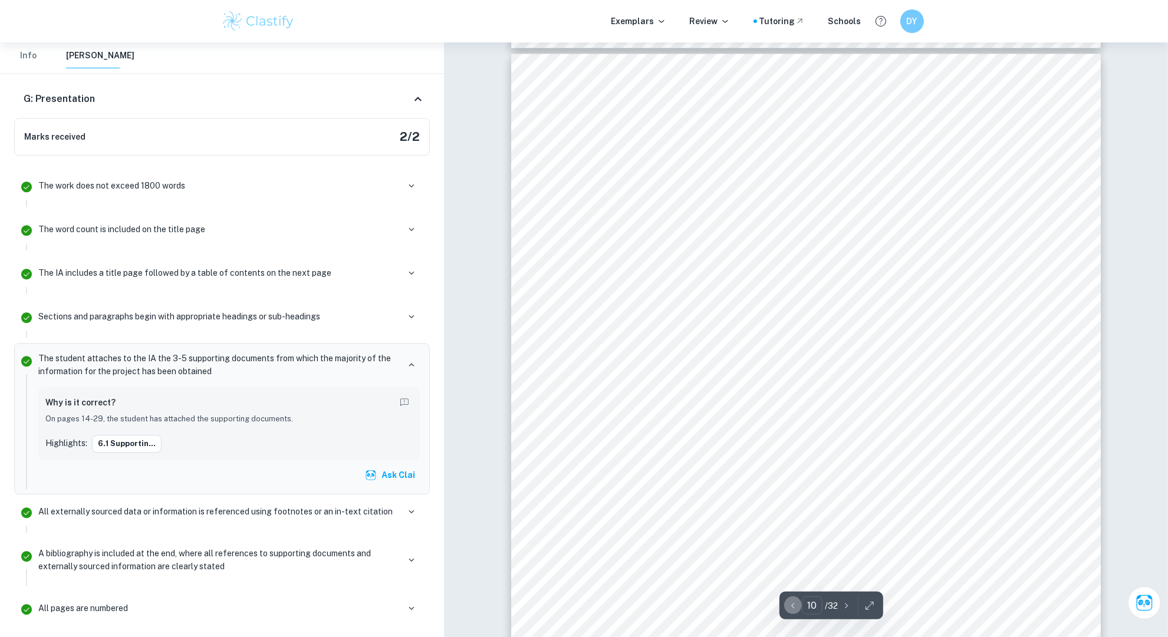
click at [793, 607] on icon "button" at bounding box center [792, 605] width 3 height 5
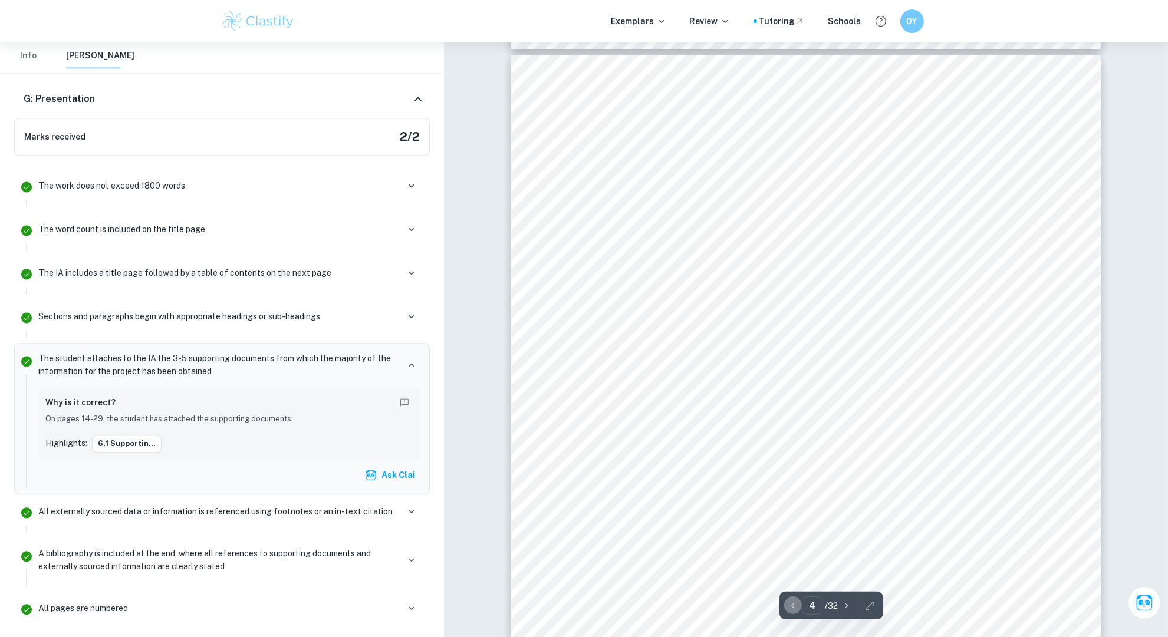
click at [793, 607] on icon "button" at bounding box center [792, 605] width 3 height 5
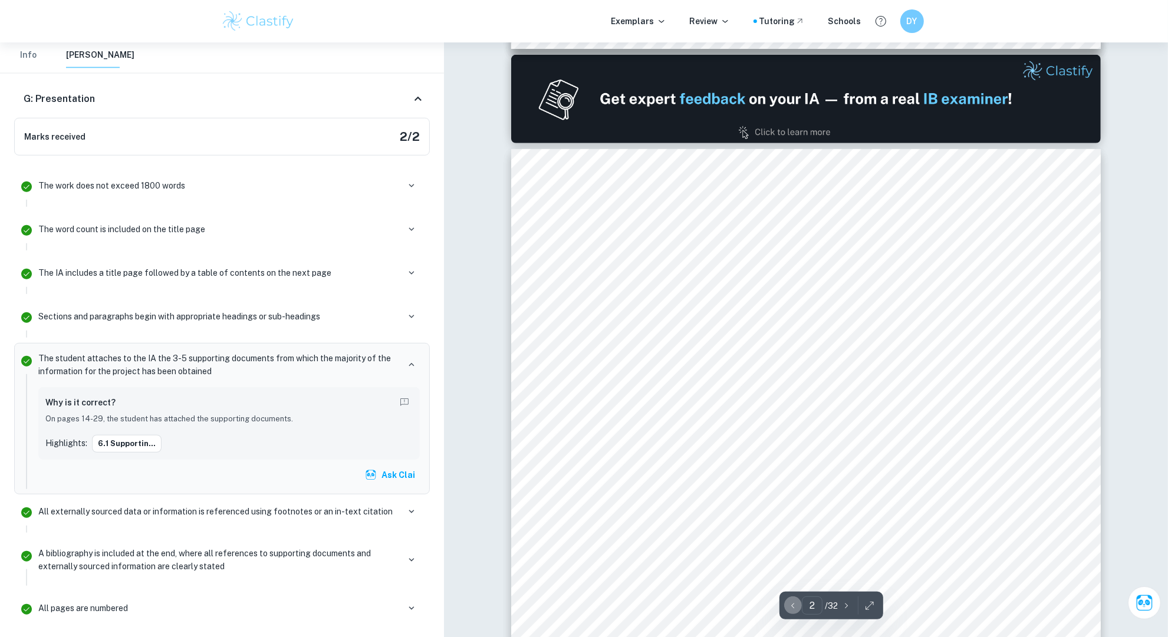
click at [793, 607] on icon "button" at bounding box center [792, 605] width 3 height 5
type input "1"
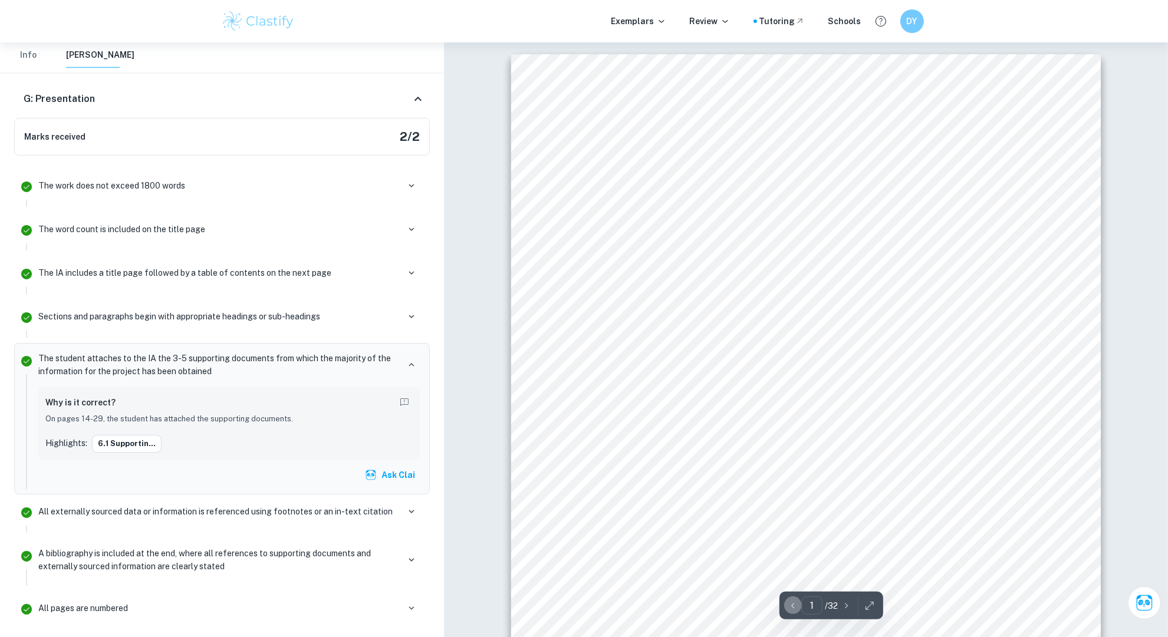
click at [793, 607] on icon "button" at bounding box center [792, 605] width 3 height 5
click at [754, 410] on div "Key Concept: Change Internal Assessment in IBDP Business Management How does Tw…" at bounding box center [806, 471] width 590 height 834
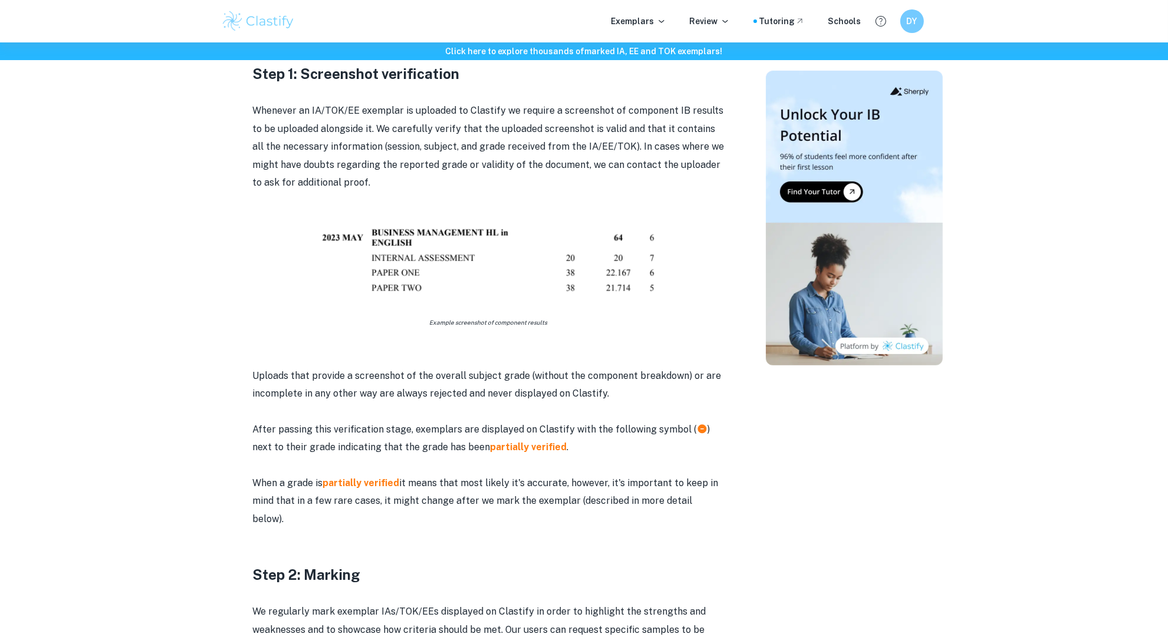
scroll to position [655, 0]
